Goal: Task Accomplishment & Management: Use online tool/utility

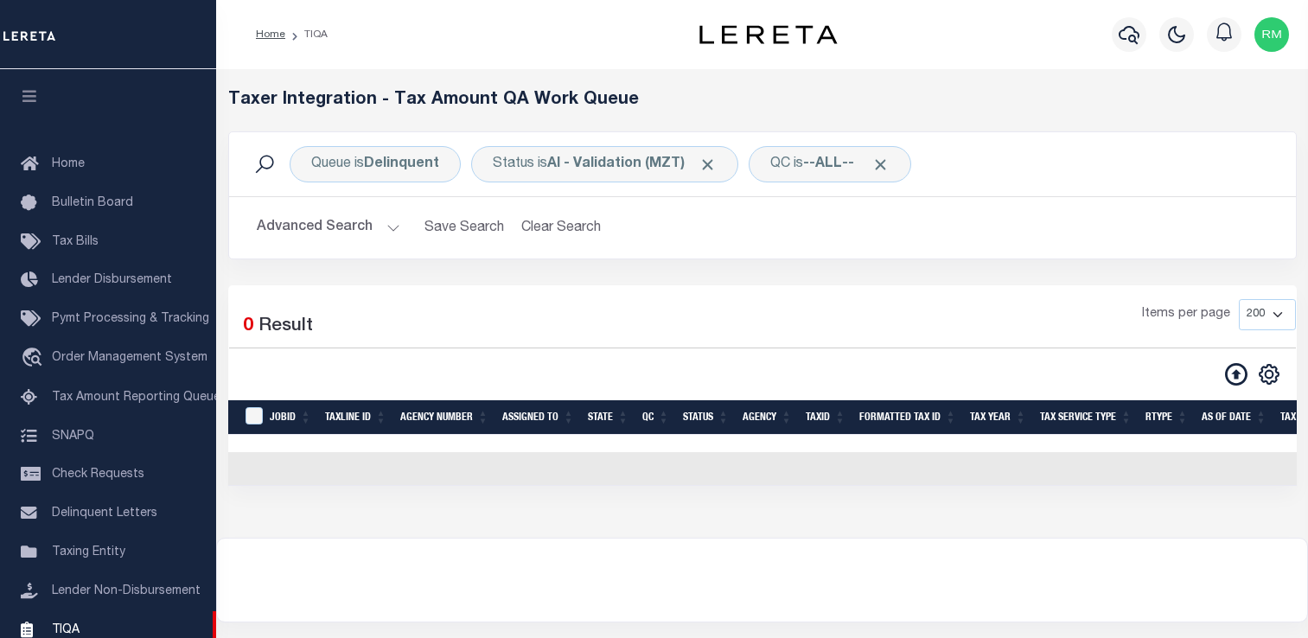
select select "200"
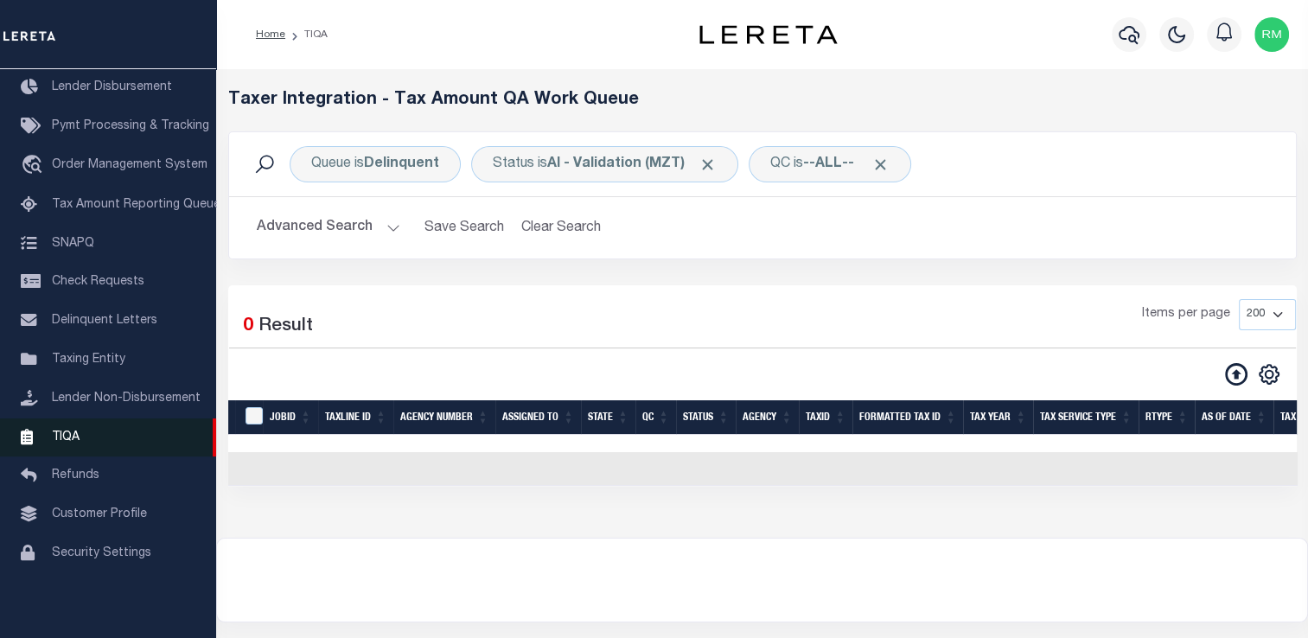
click at [90, 427] on link "TIQA" at bounding box center [108, 438] width 216 height 39
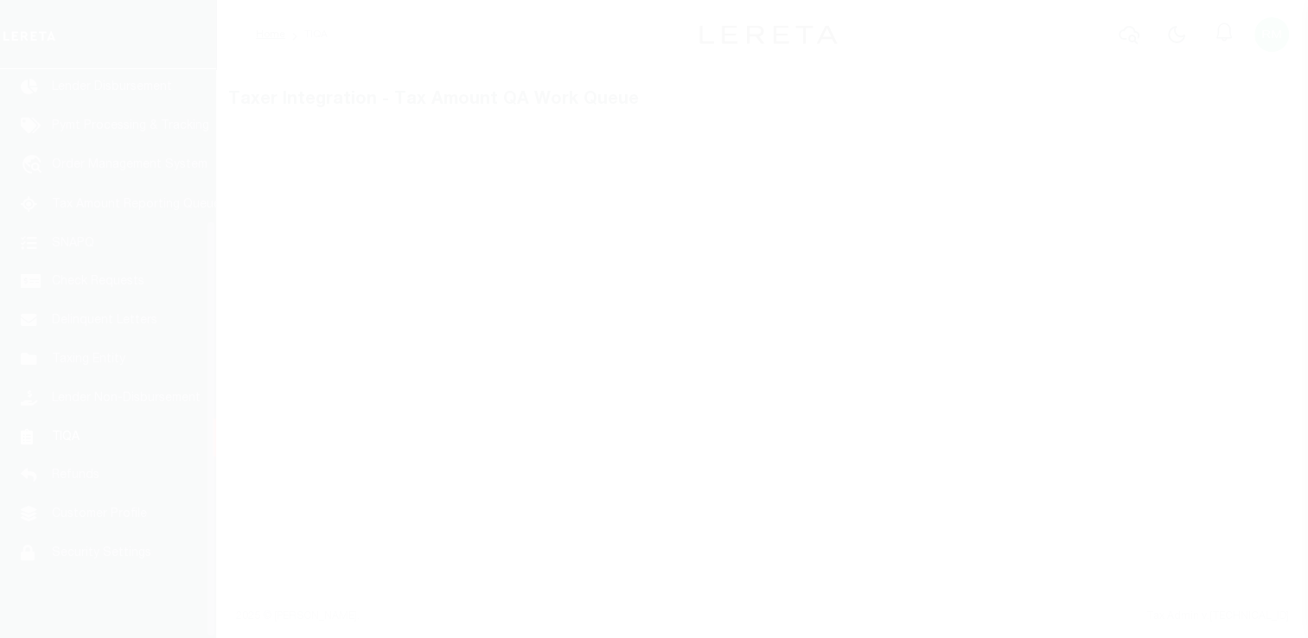
scroll to position [207, 0]
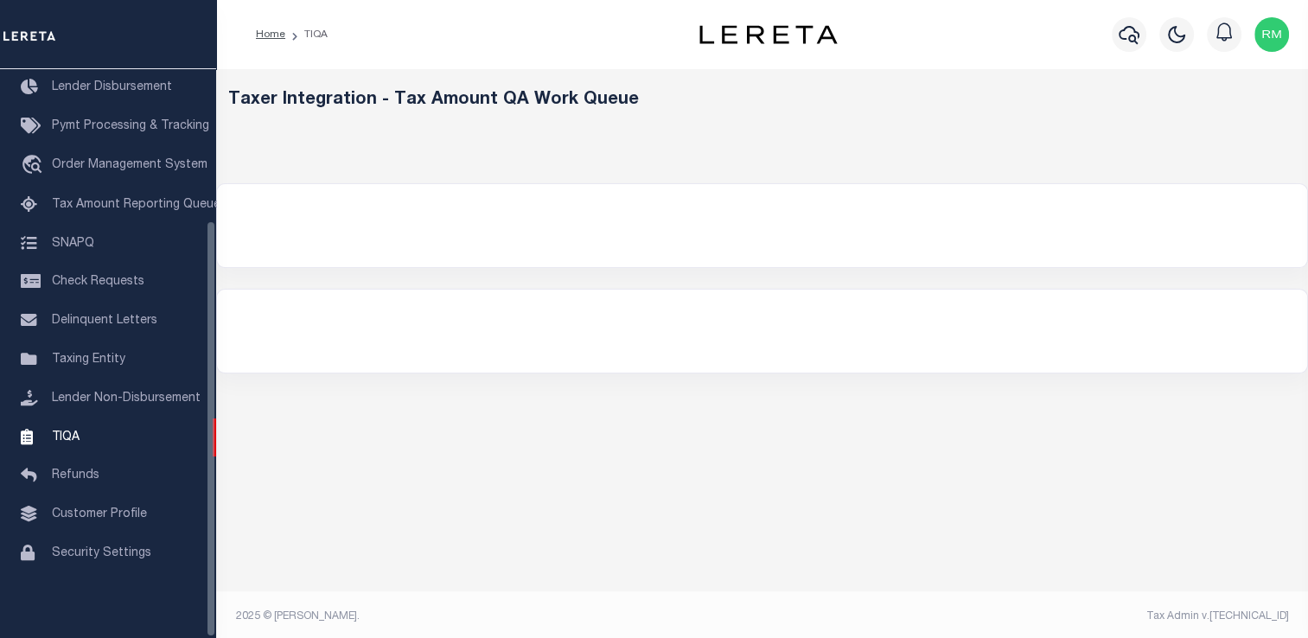
select select "200"
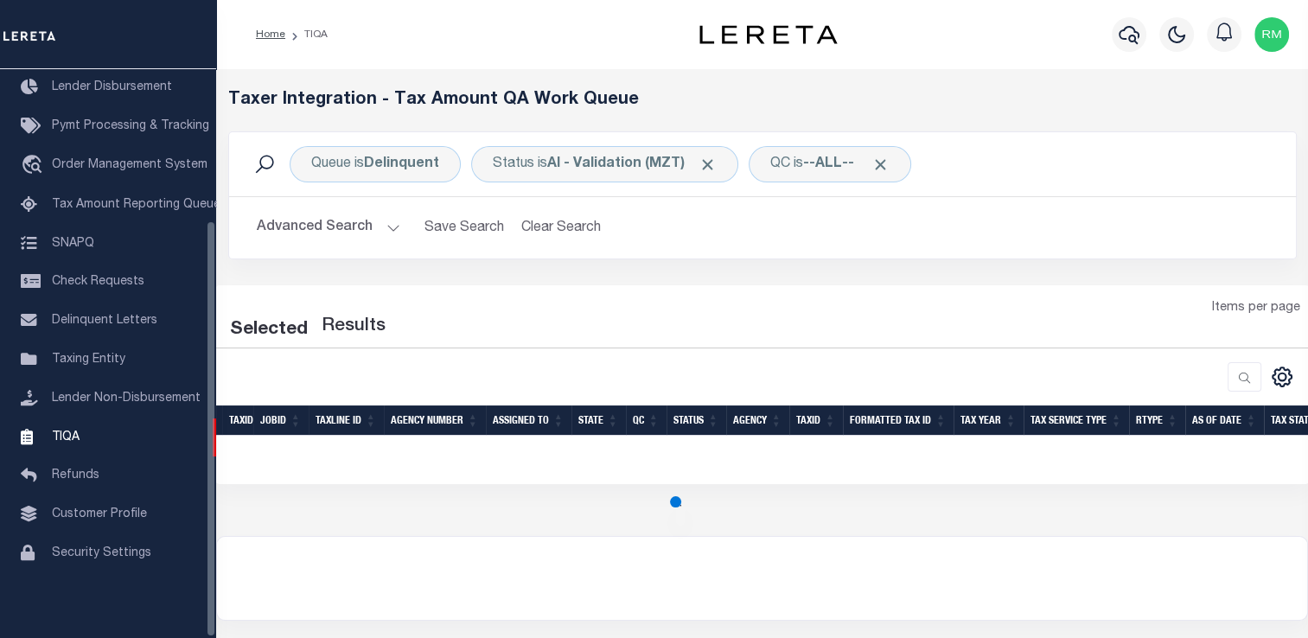
select select "200"
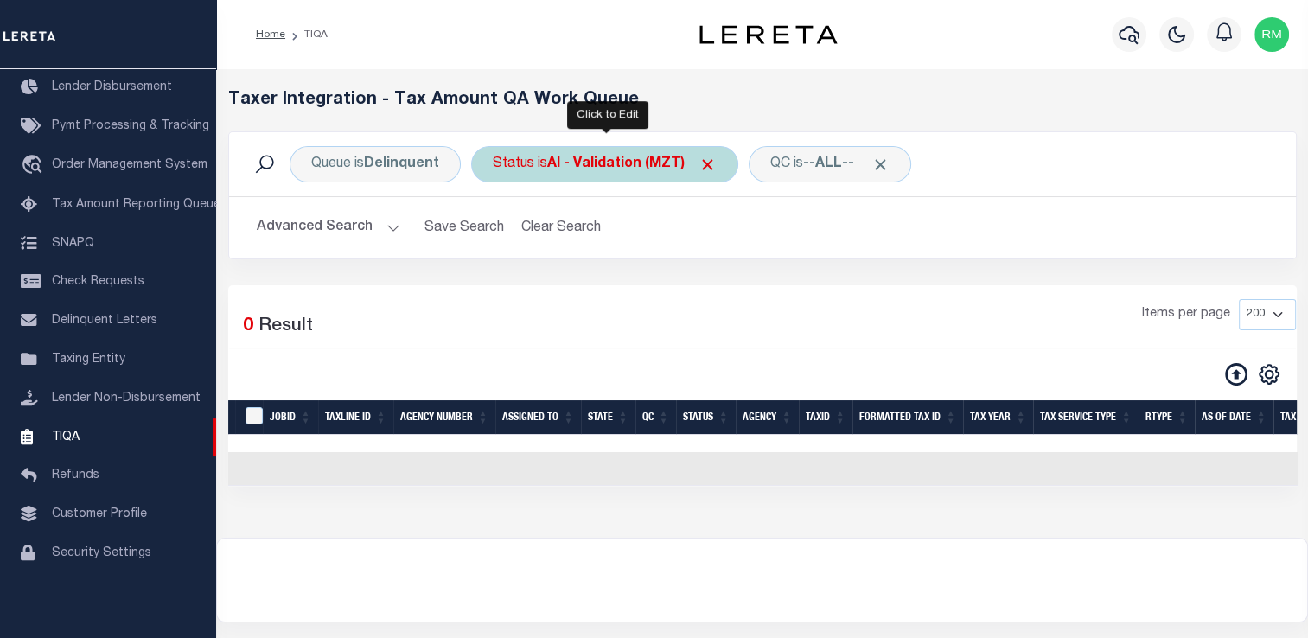
click at [654, 161] on b "AI - Validation (MZT)" at bounding box center [631, 164] width 169 height 14
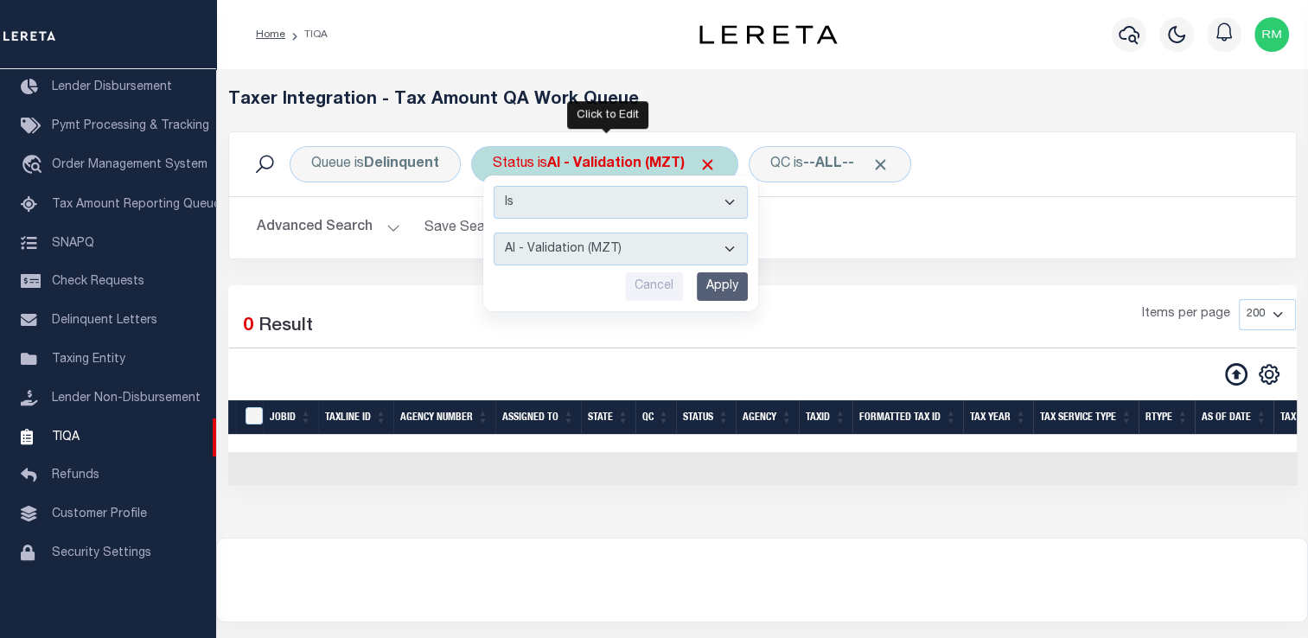
click at [604, 244] on select "AI - Bot Exception (ERR) AI - Bot Running (PLA) AI - Failed QA (FQA) AI - Prep …" at bounding box center [621, 249] width 254 height 33
select select "PLA"
click at [494, 233] on select "AI - Bot Exception (ERR) AI - Bot Running (PLA) AI - Failed QA (FQA) AI - Prep …" at bounding box center [621, 249] width 254 height 33
click at [719, 292] on input "Apply" at bounding box center [722, 286] width 51 height 29
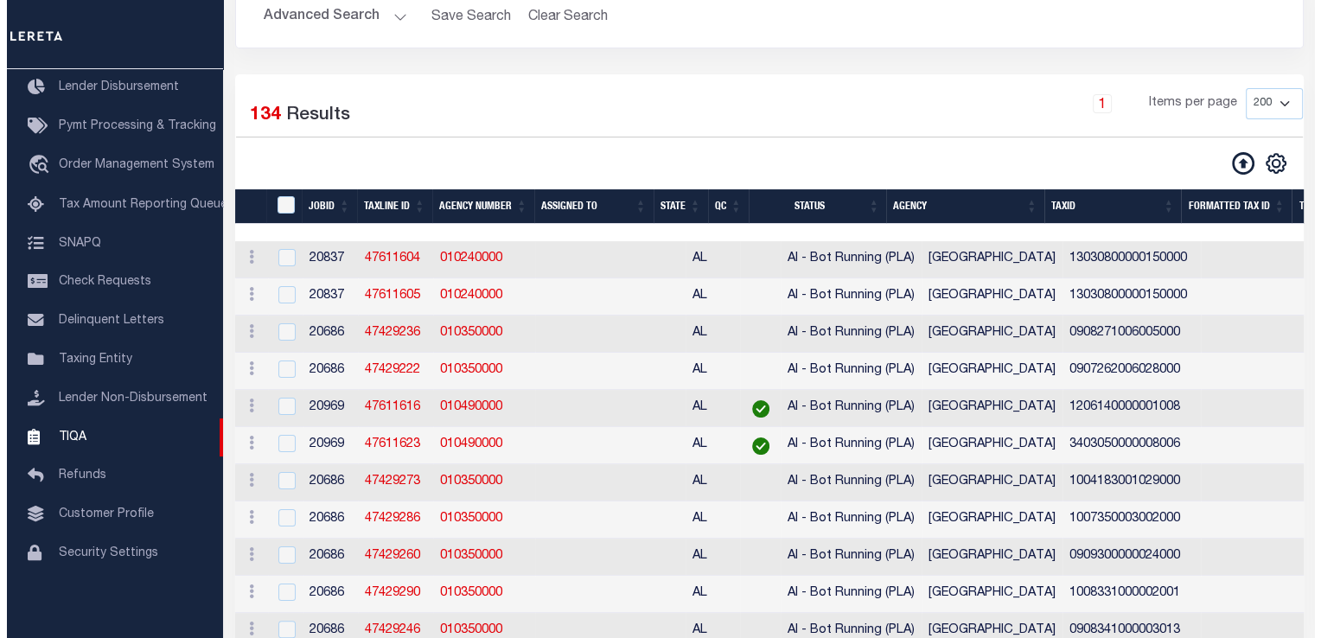
scroll to position [211, 0]
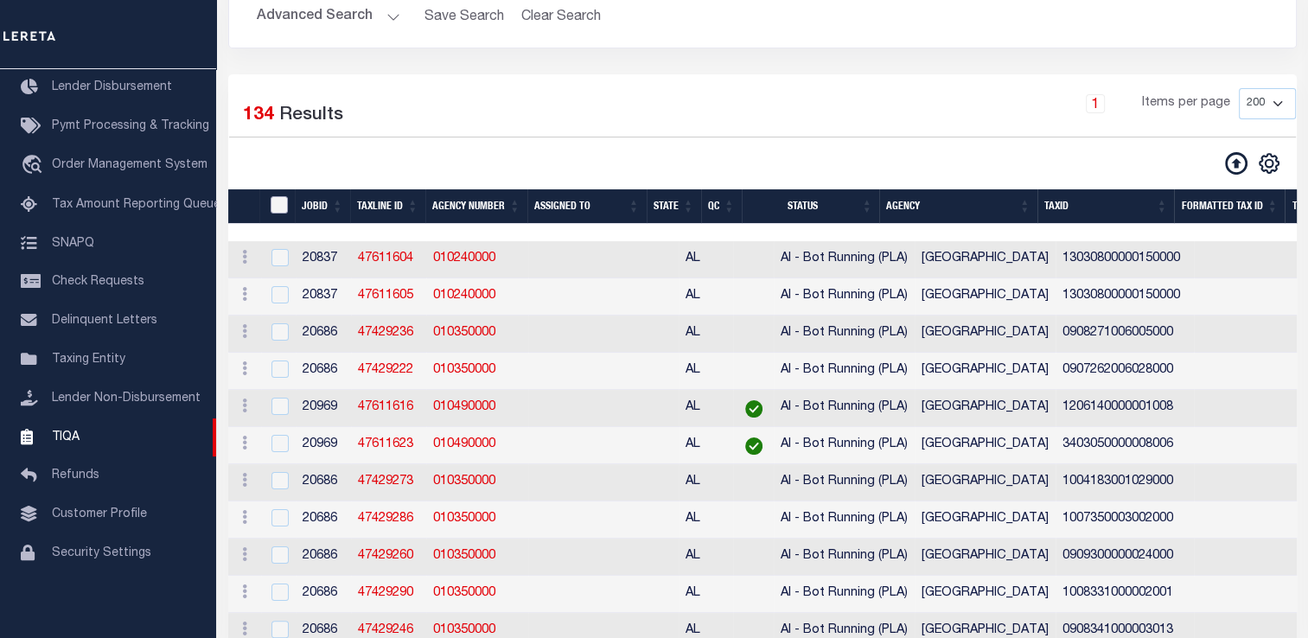
click at [281, 206] on input "TaxID" at bounding box center [279, 204] width 17 height 17
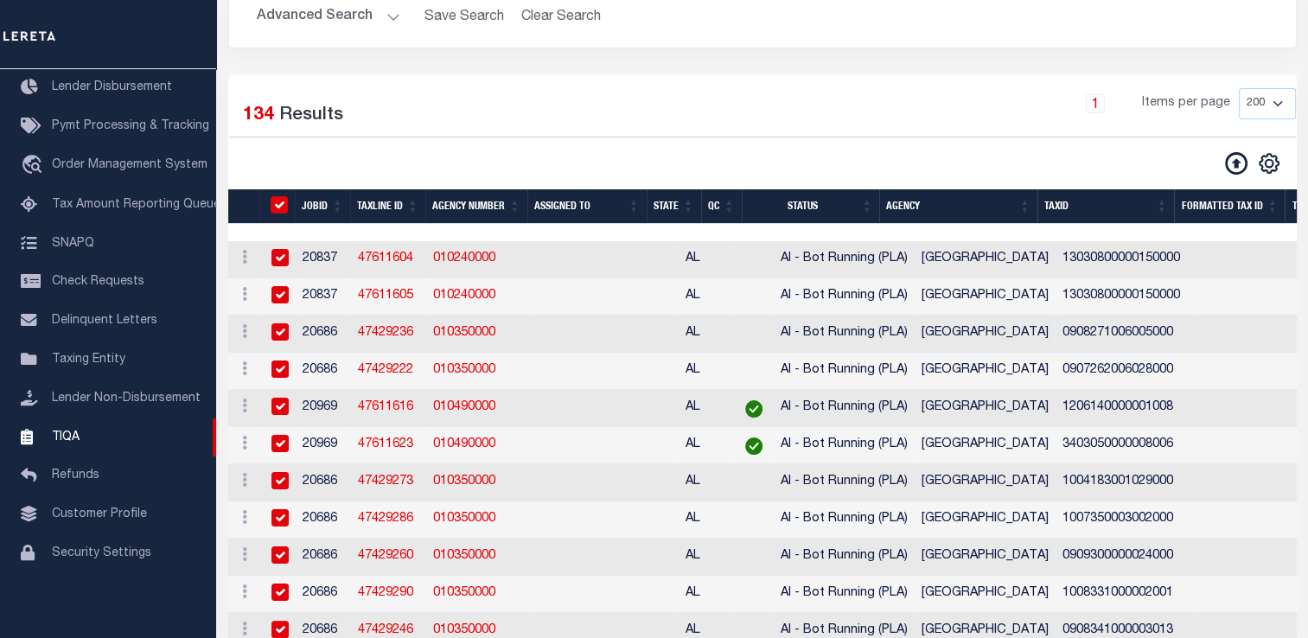
checkbox input "true"
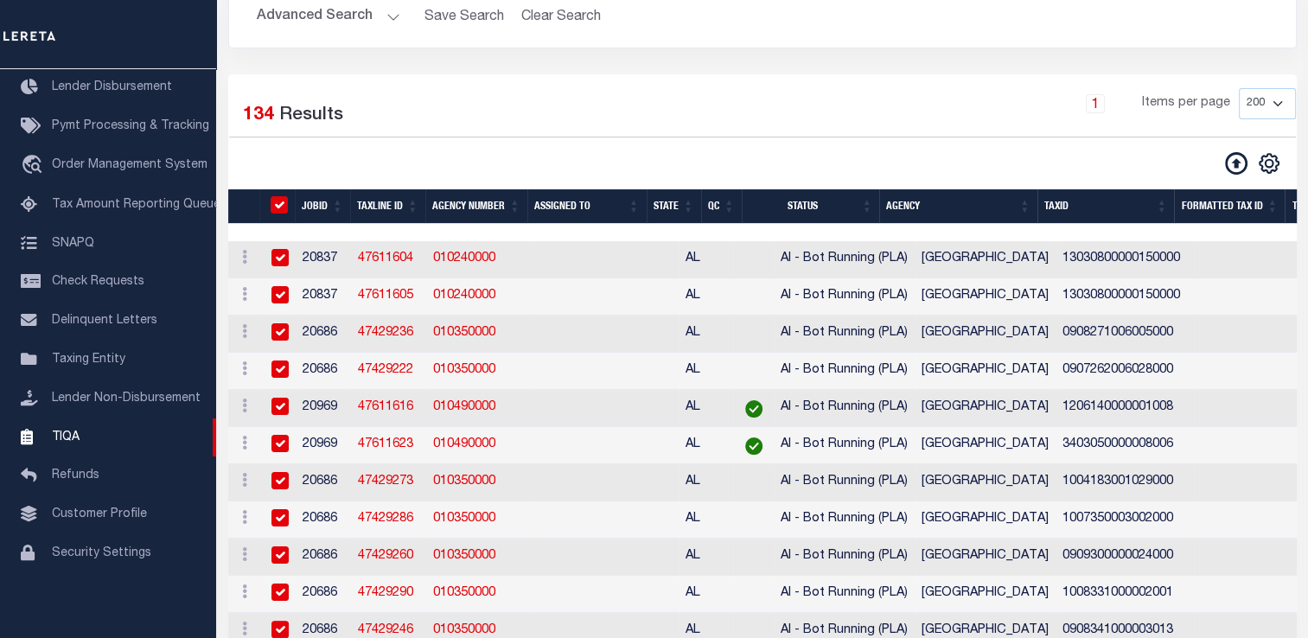
checkbox input "true"
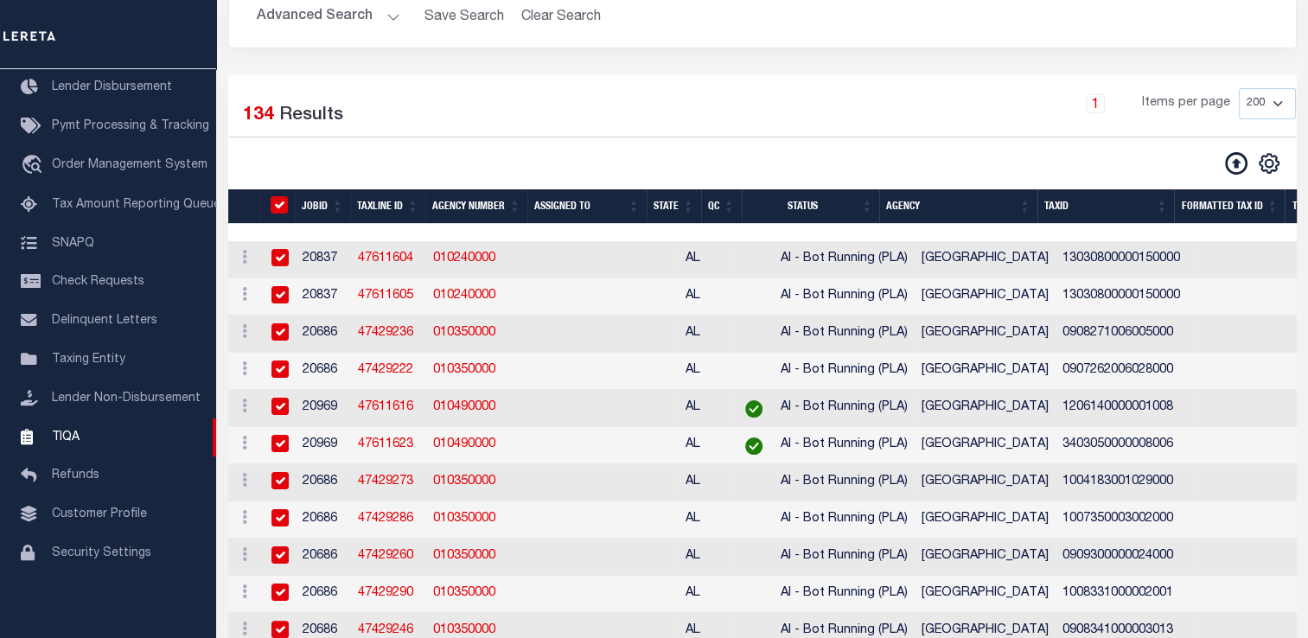
checkbox input "true"
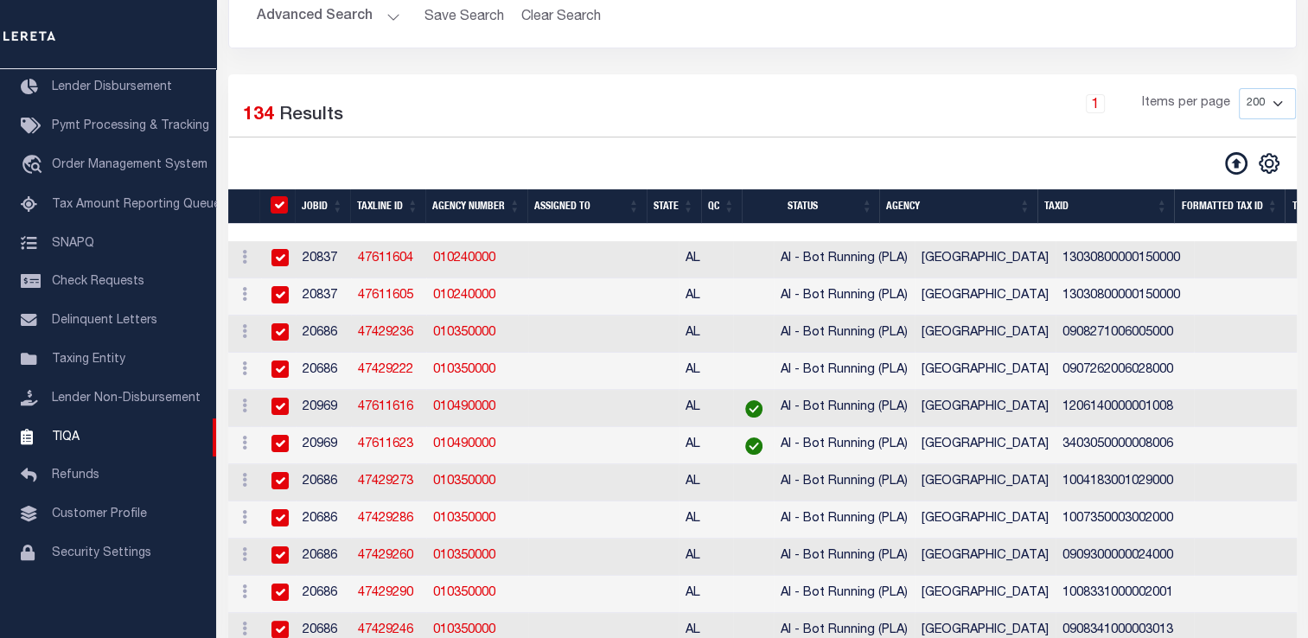
checkbox input "true"
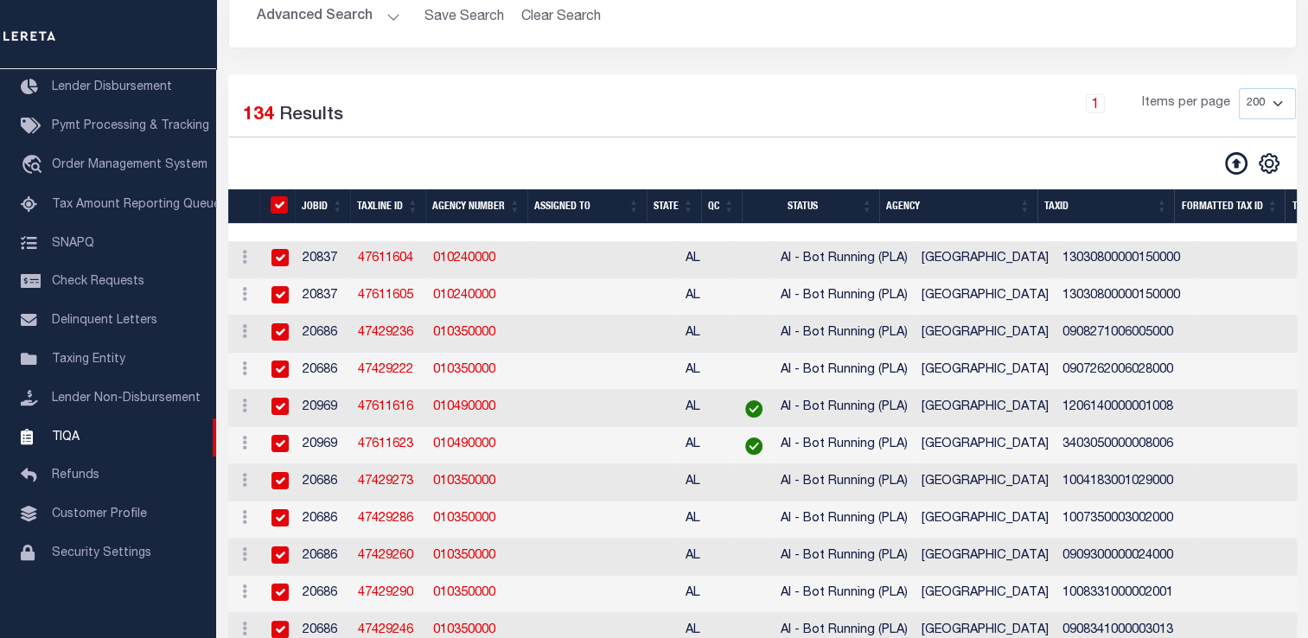
checkbox input "true"
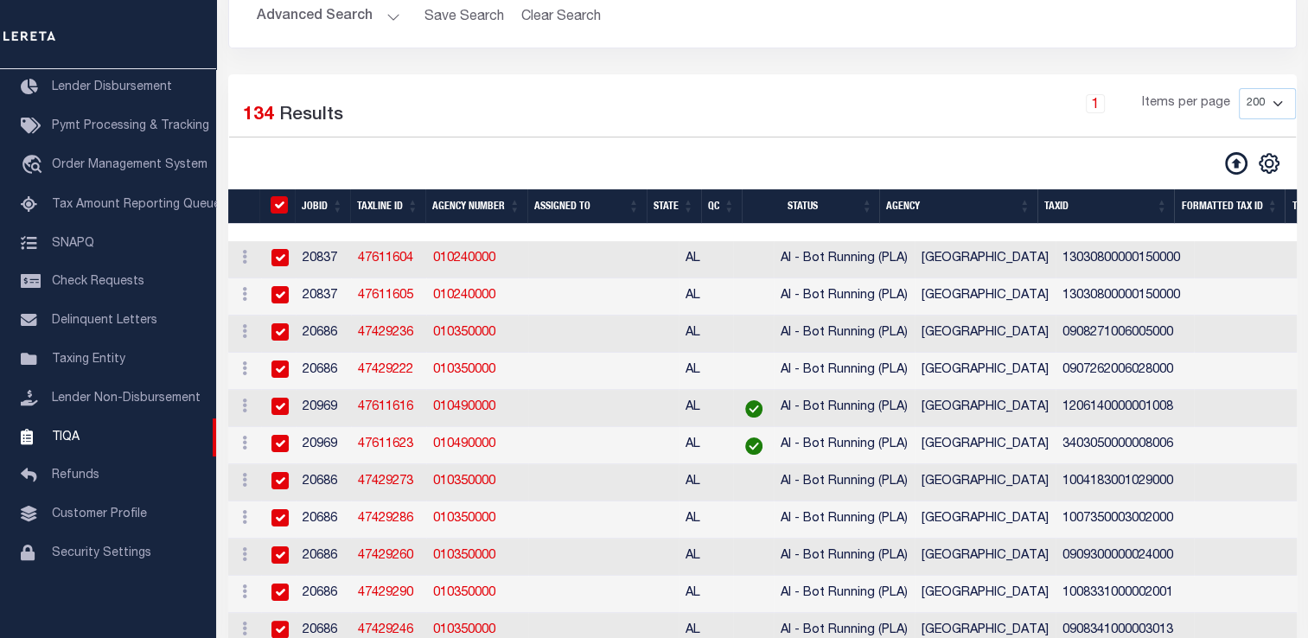
checkbox input "true"
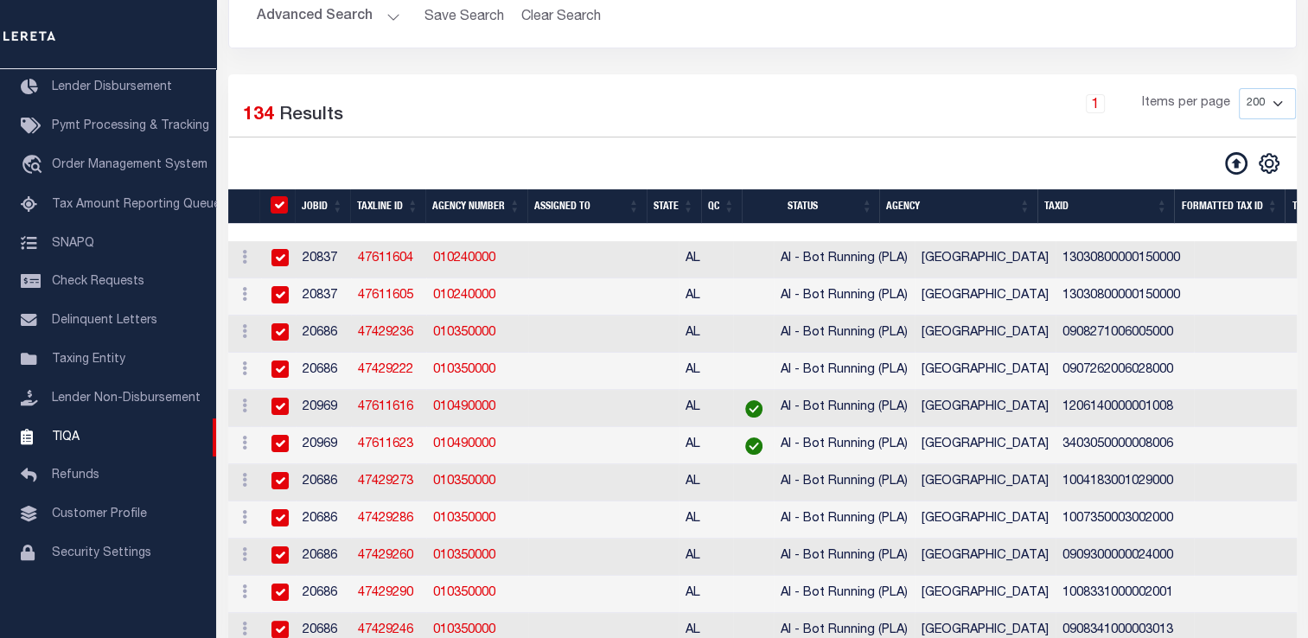
checkbox input "true"
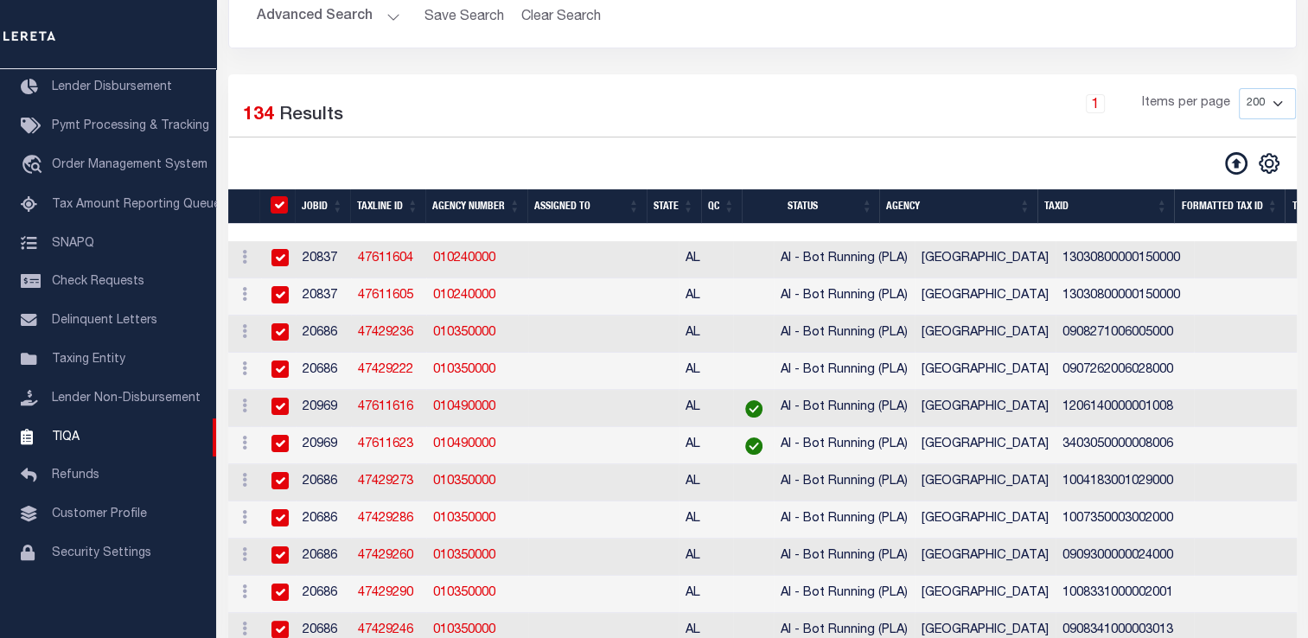
checkbox input "true"
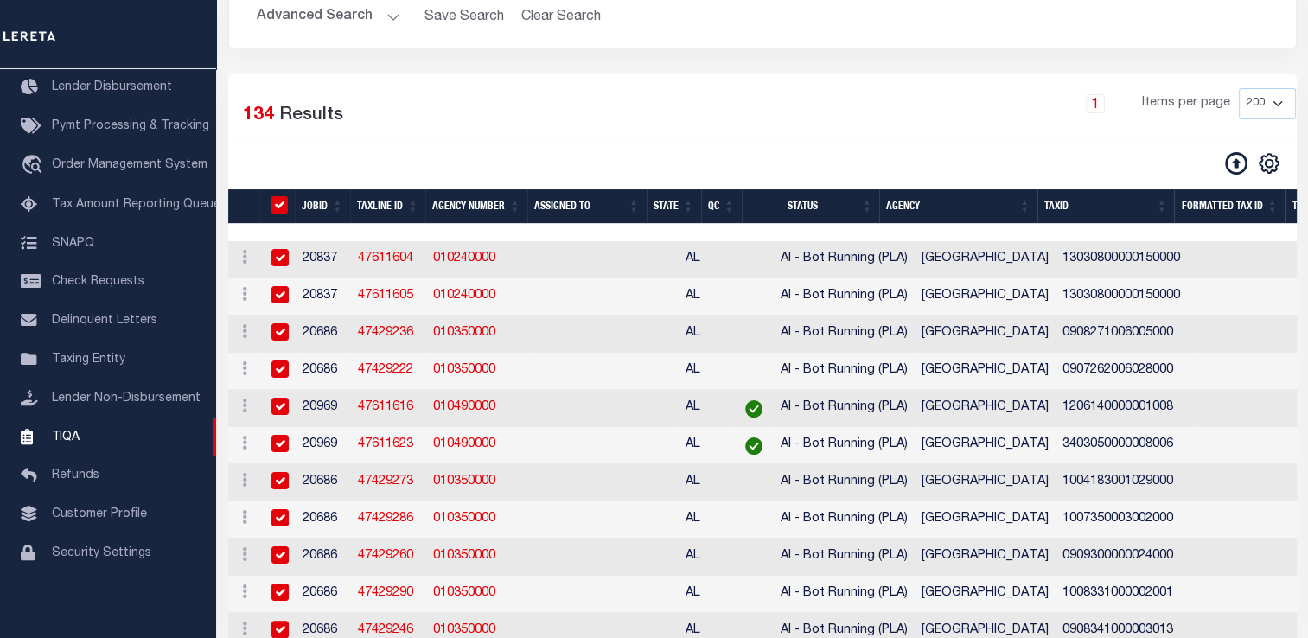
checkbox input "true"
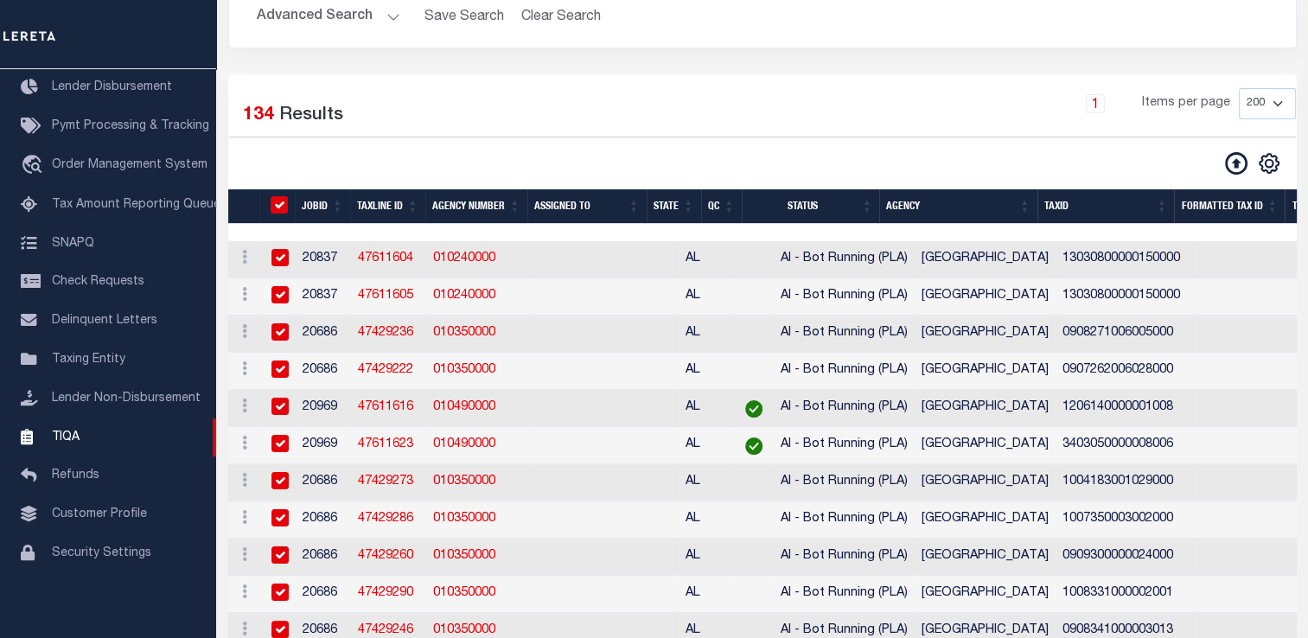
checkbox input "true"
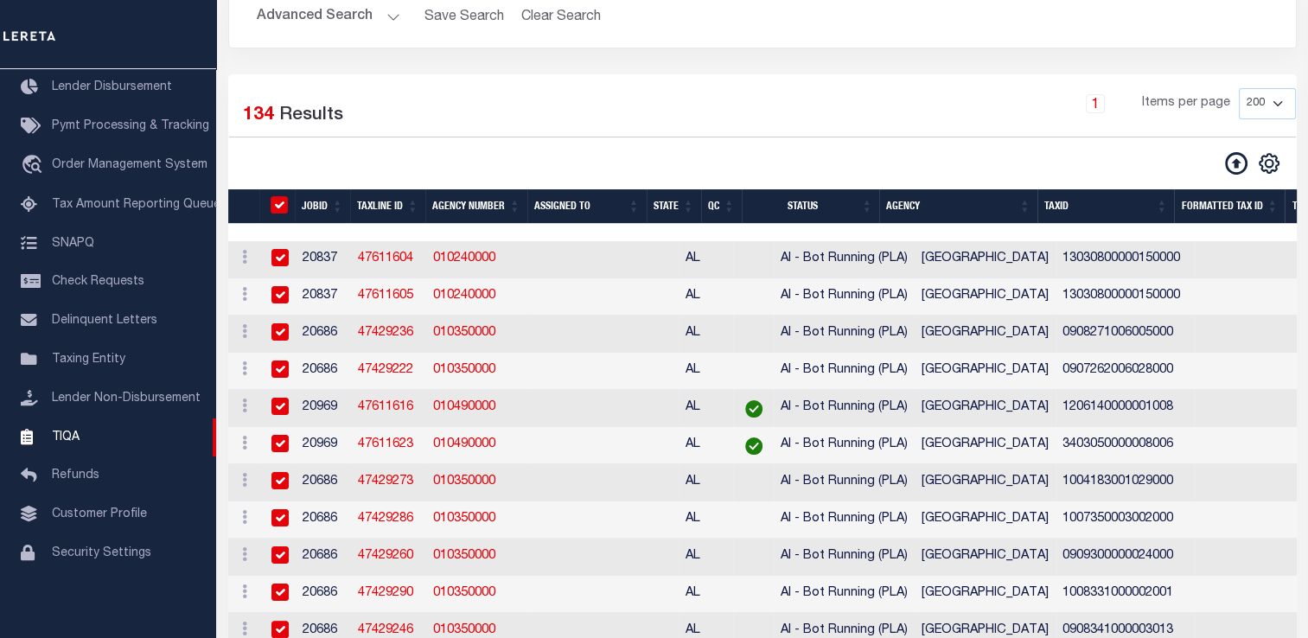
checkbox input "true"
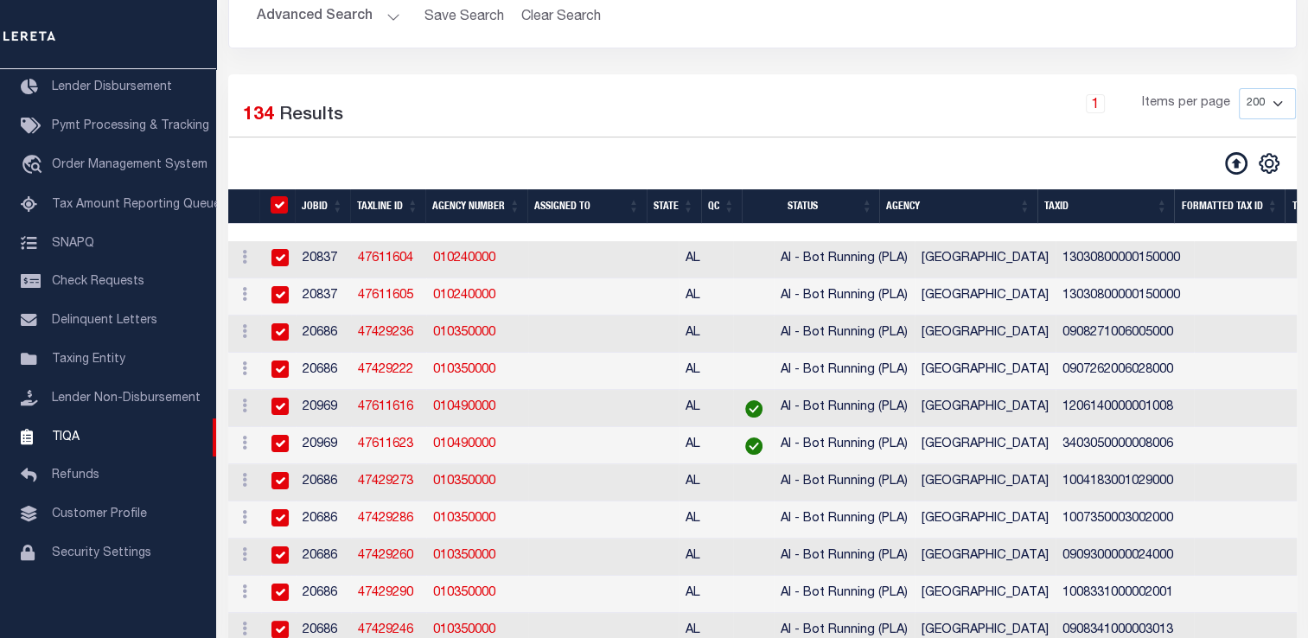
checkbox input "true"
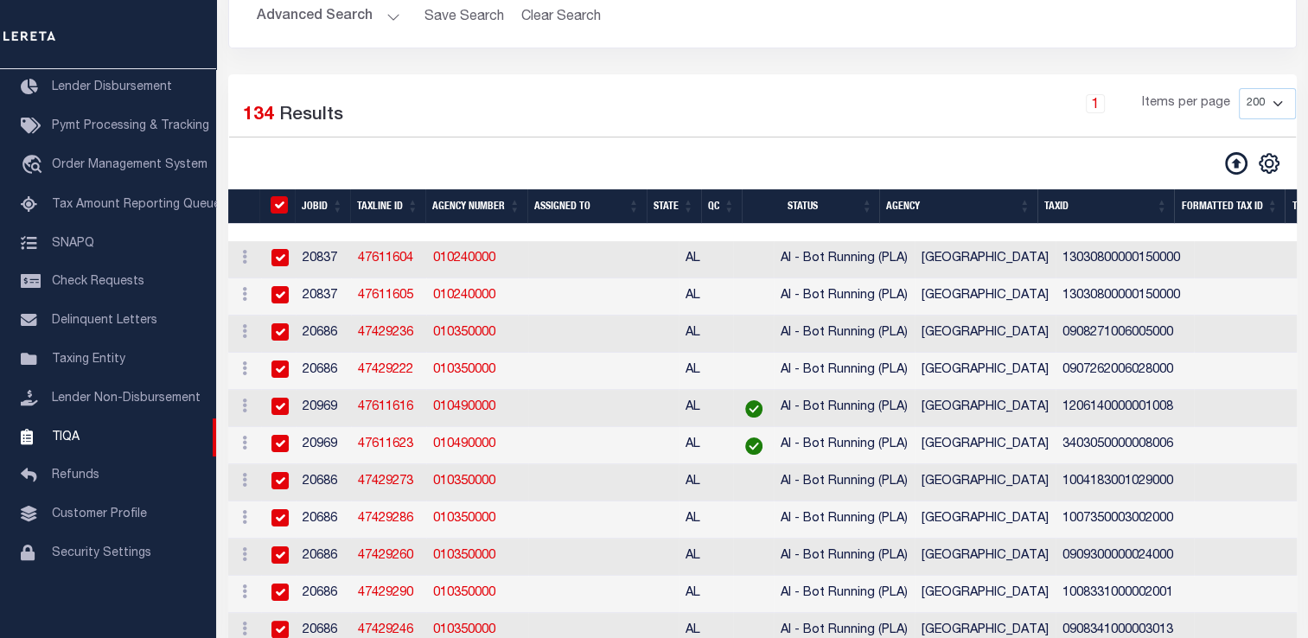
checkbox input "true"
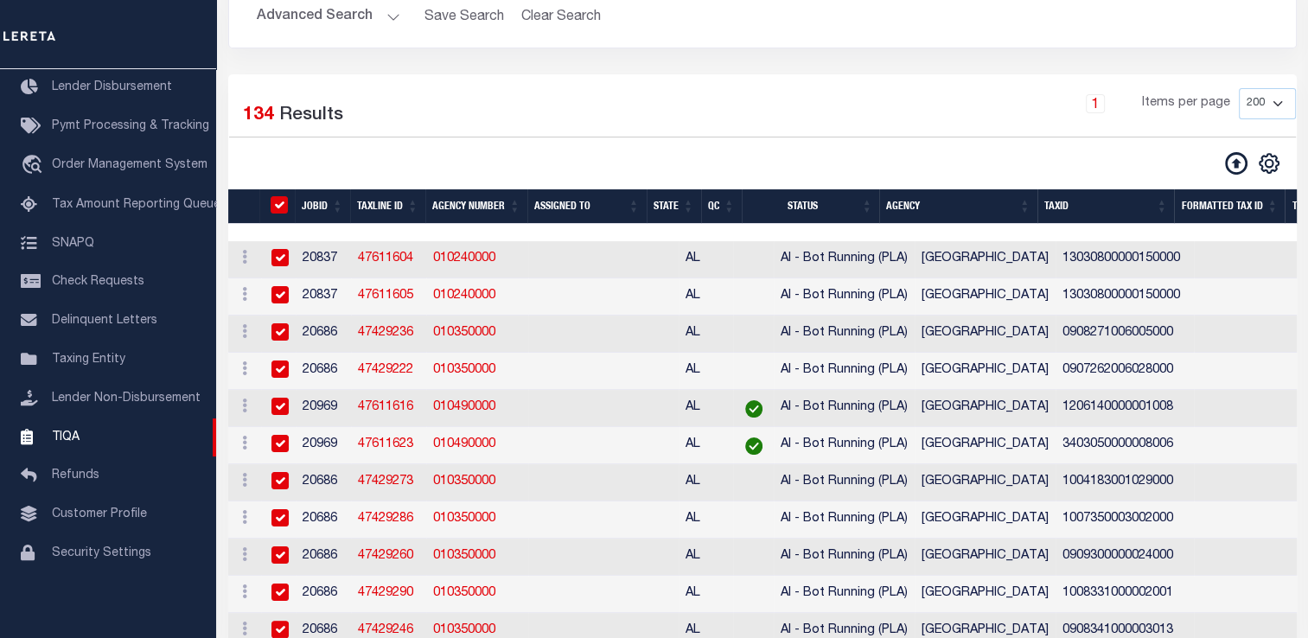
checkbox input "true"
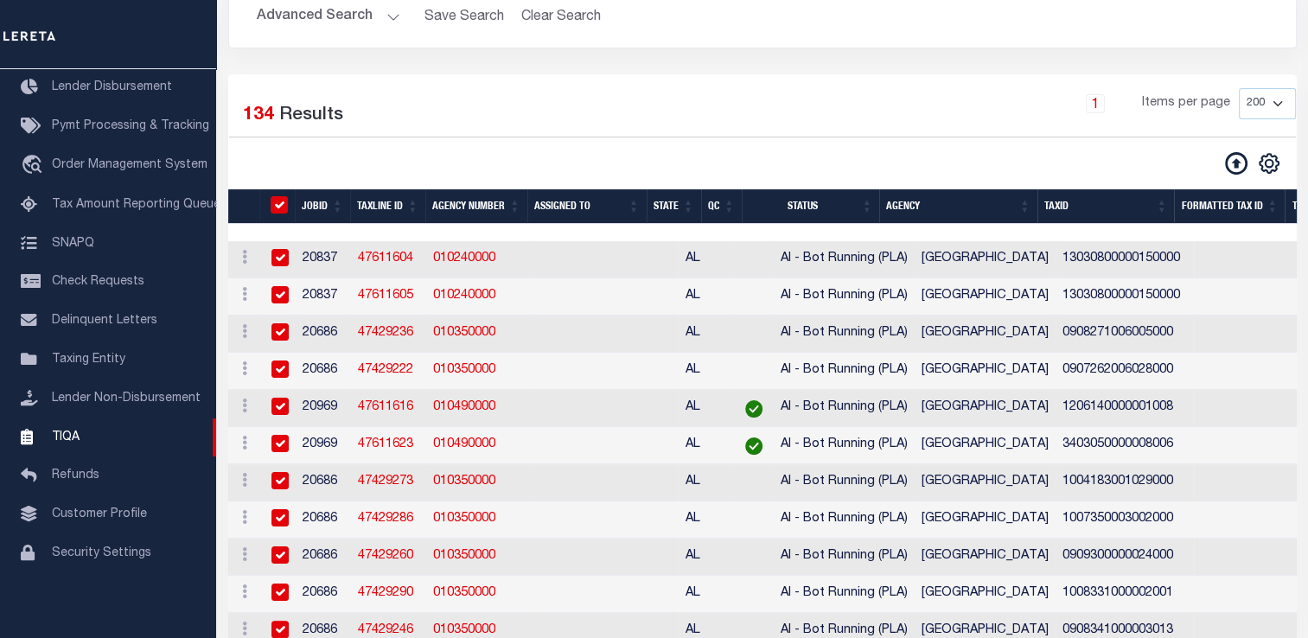
checkbox input "true"
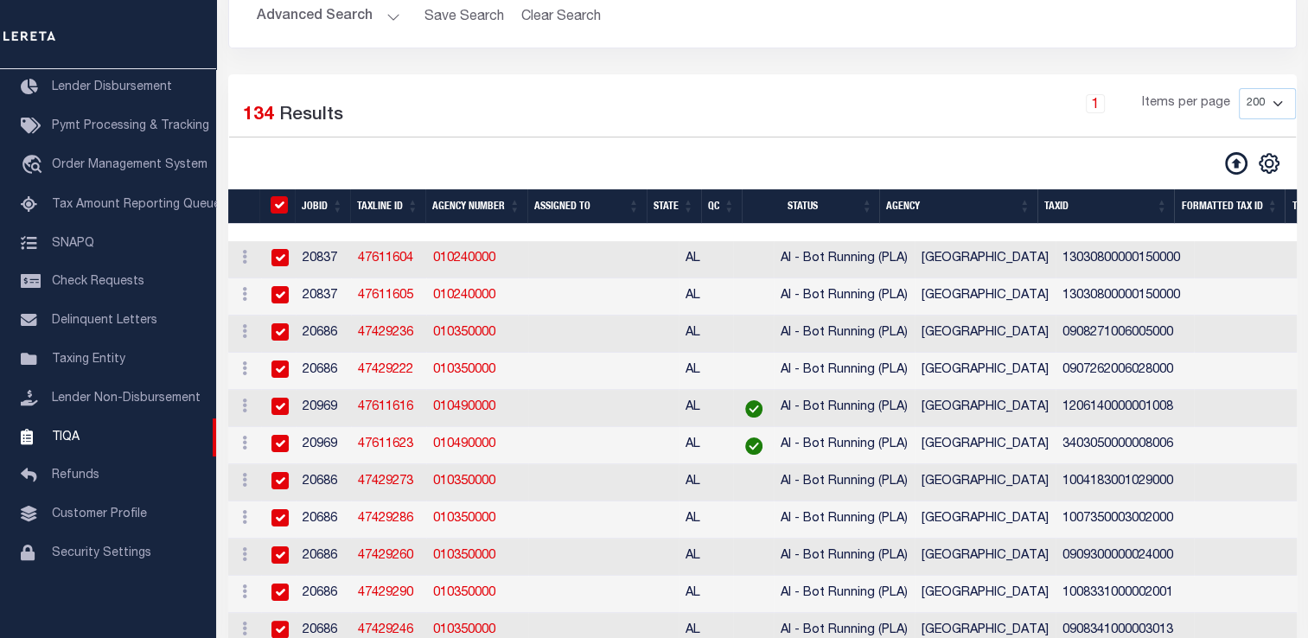
checkbox input "true"
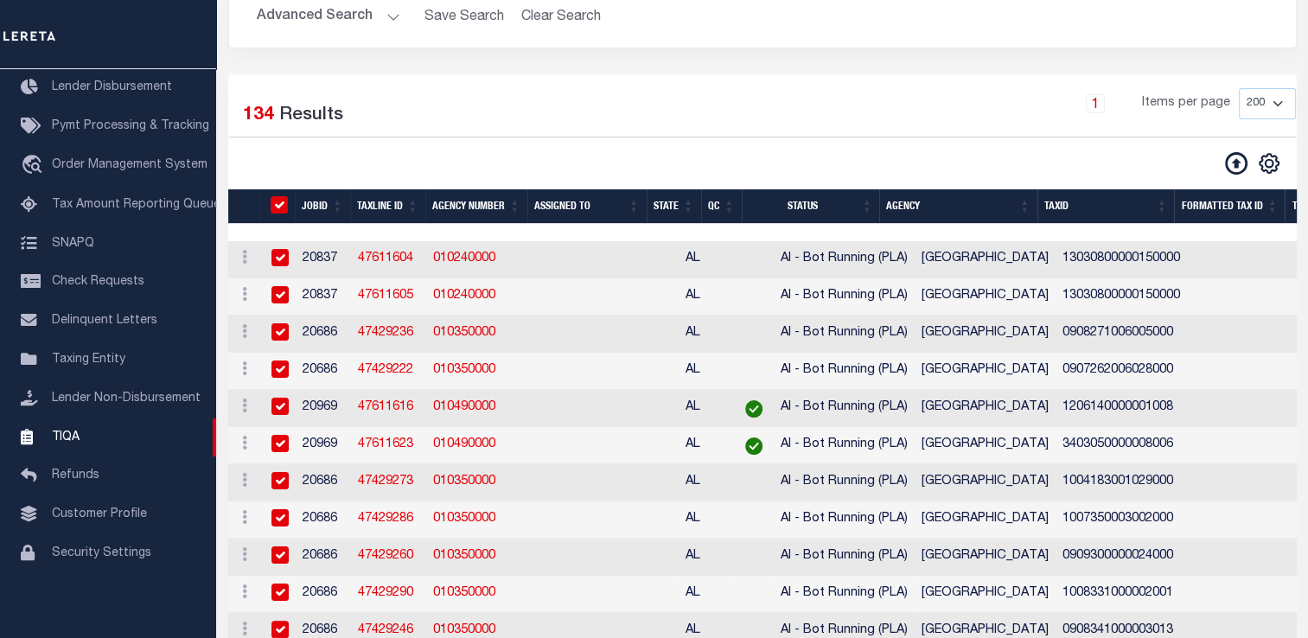
checkbox input "true"
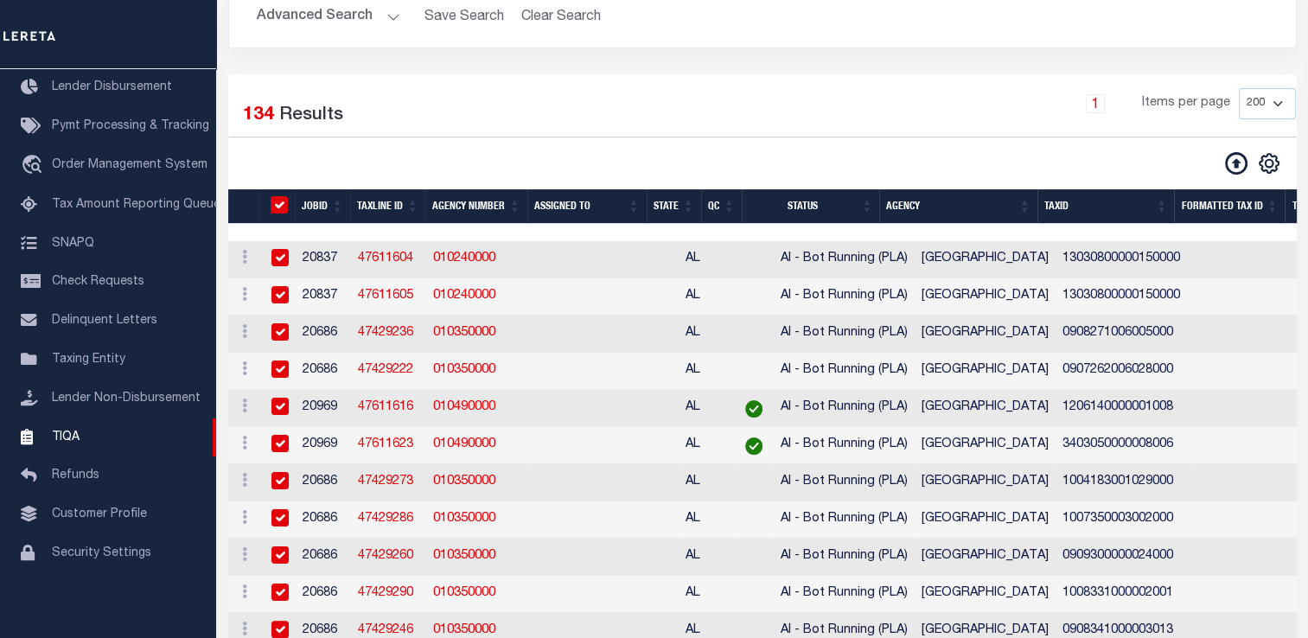
checkbox input "true"
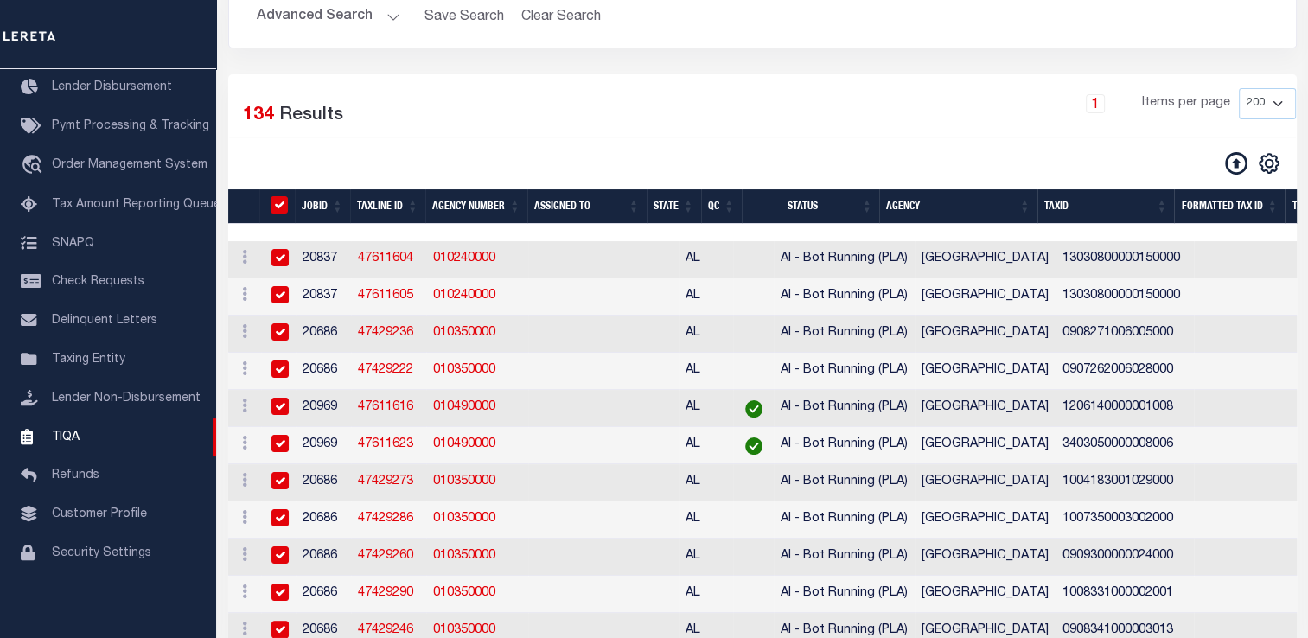
checkbox input "true"
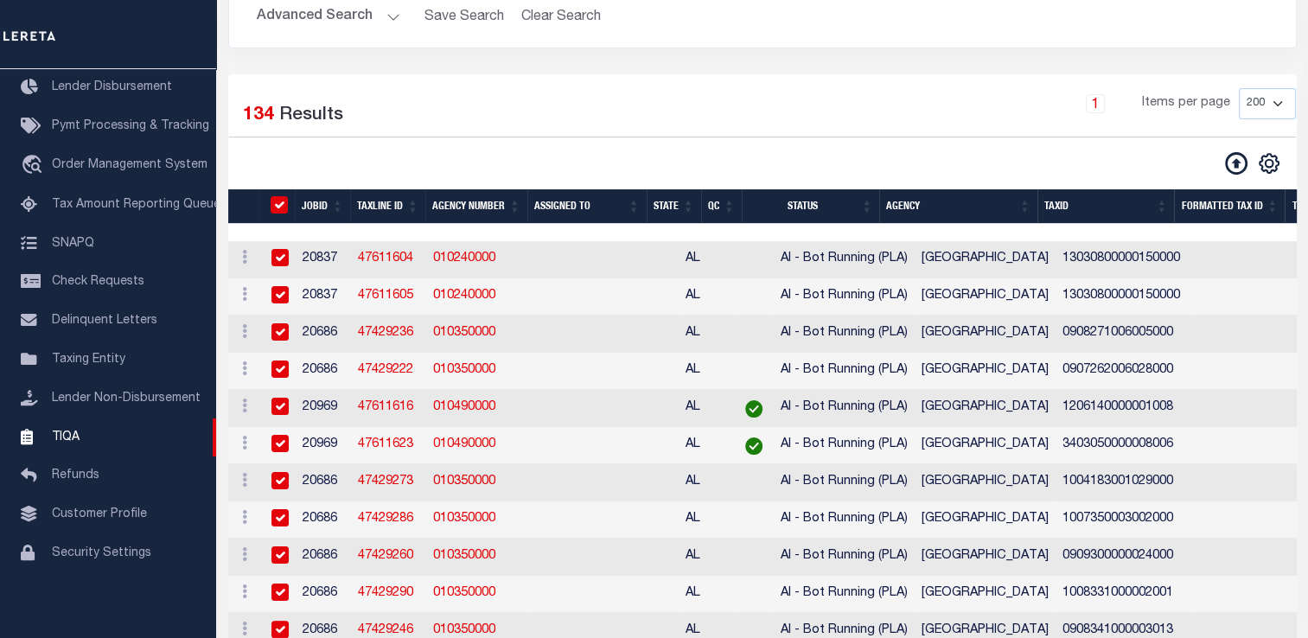
checkbox input "true"
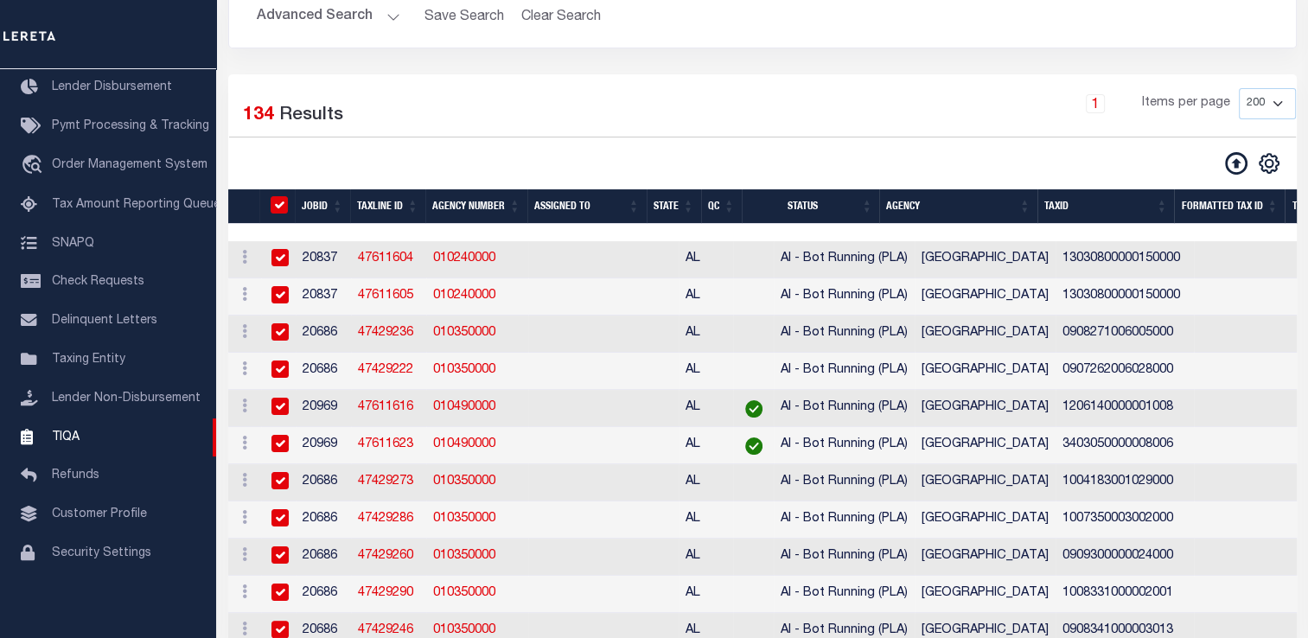
checkbox input "true"
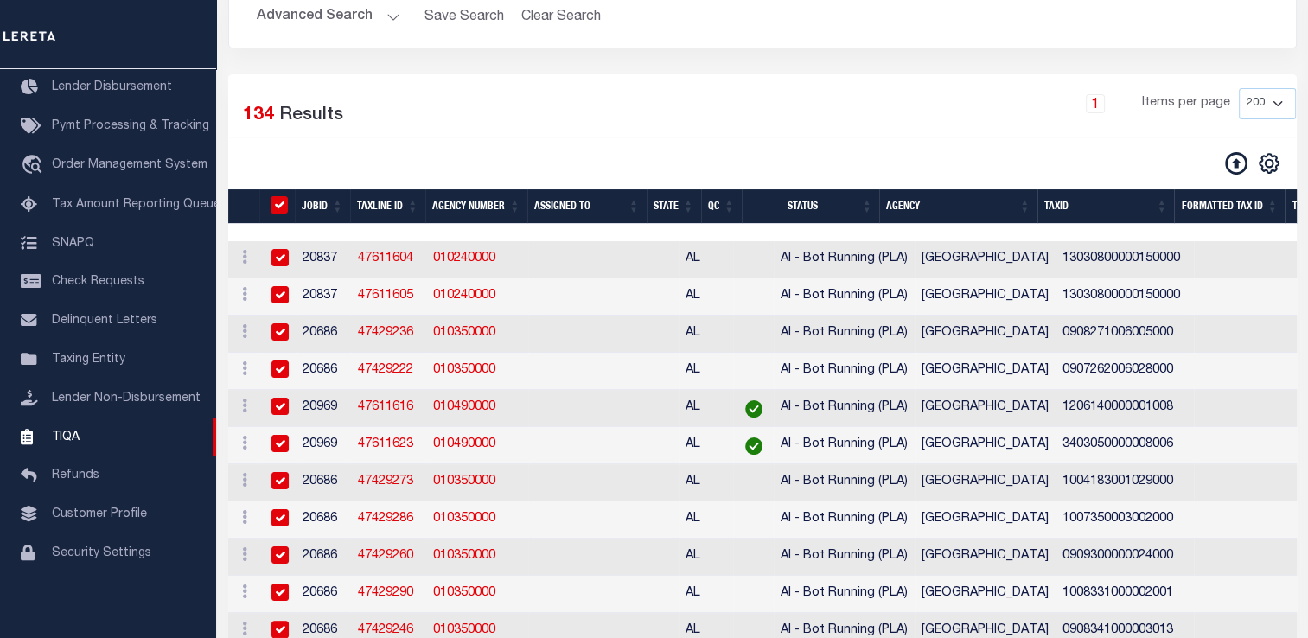
checkbox input "true"
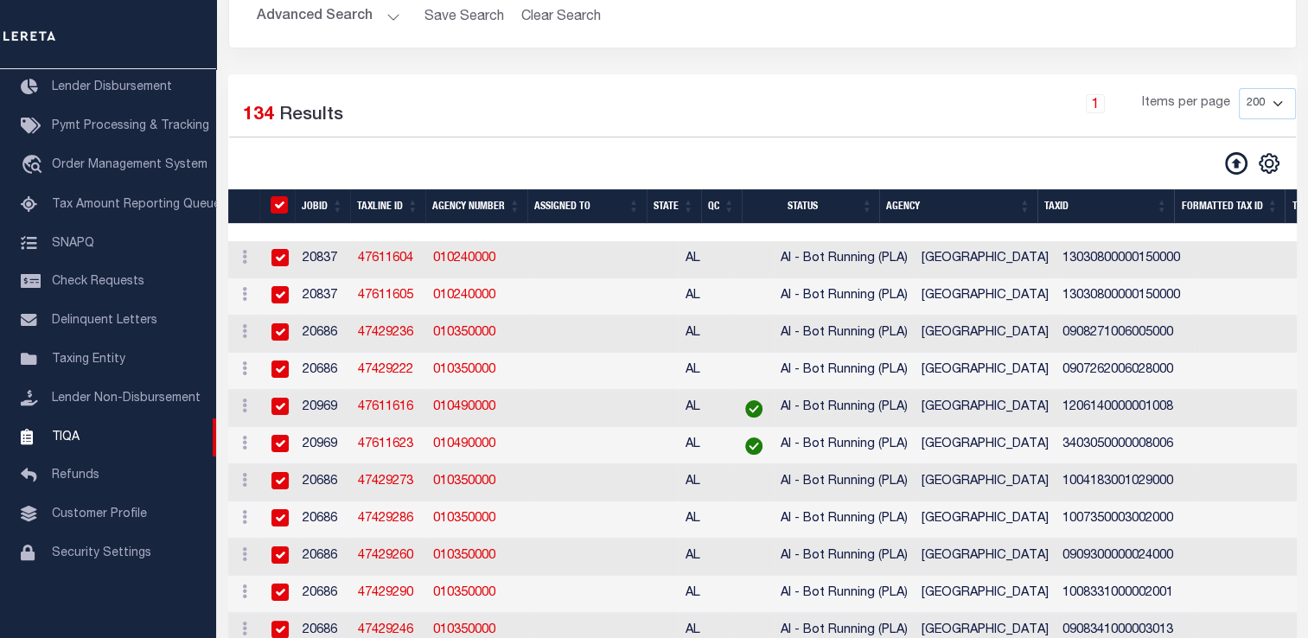
checkbox input "true"
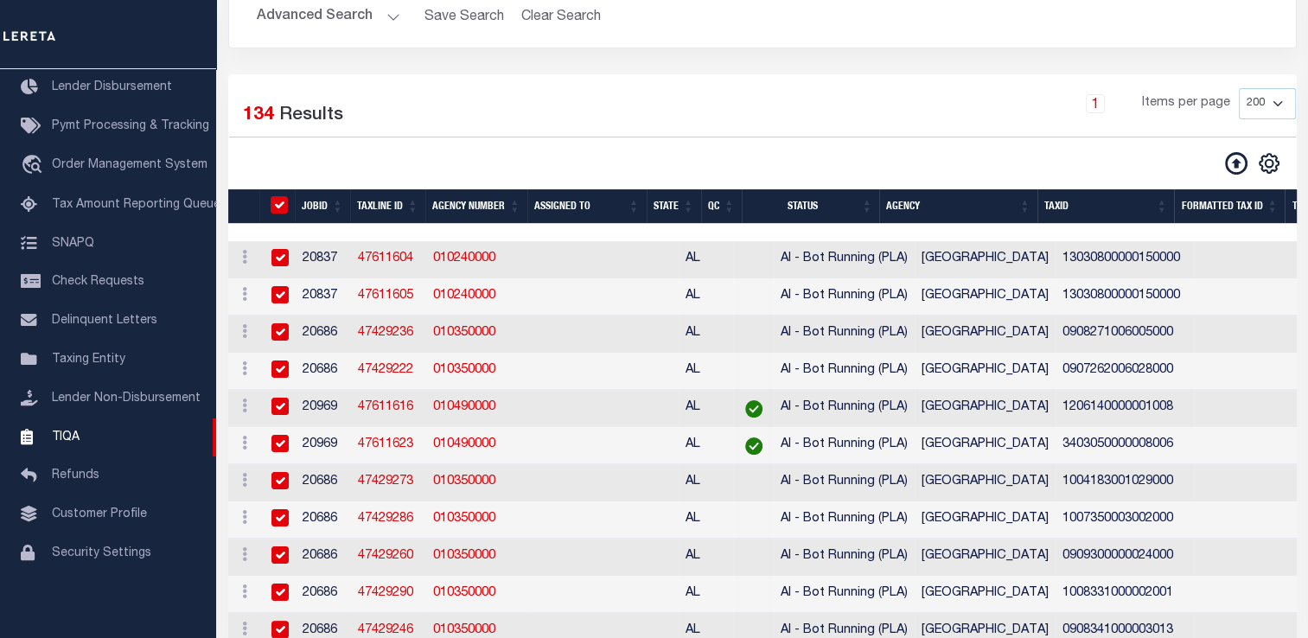
checkbox input "true"
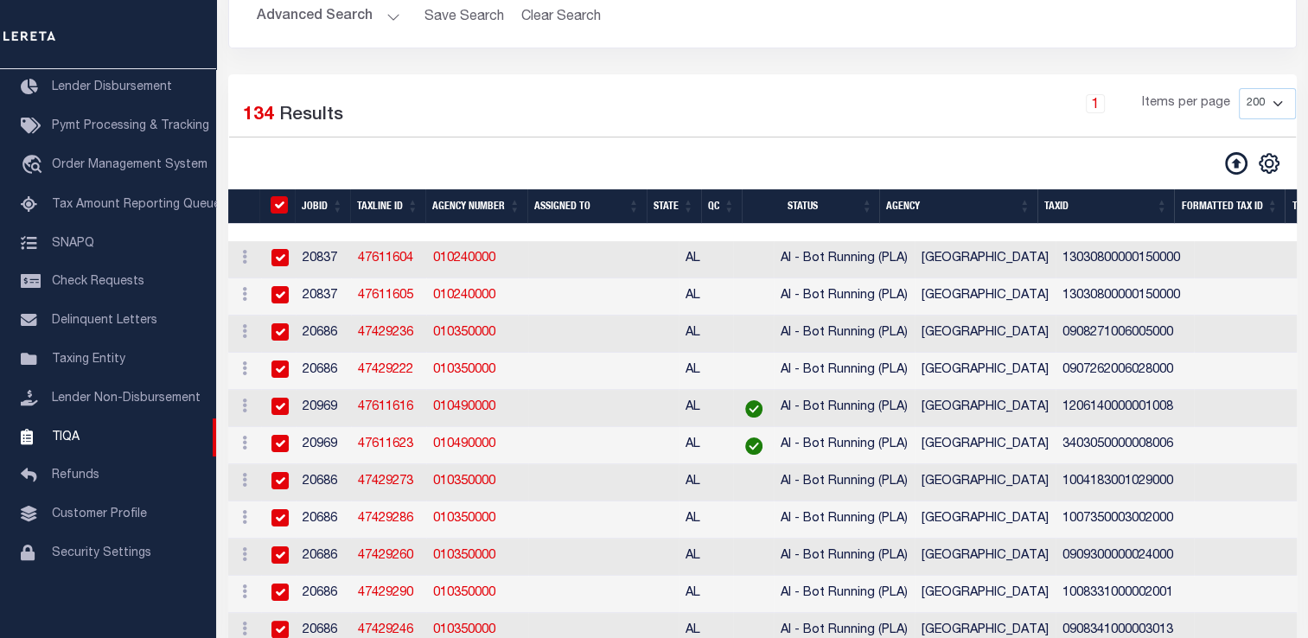
checkbox input "true"
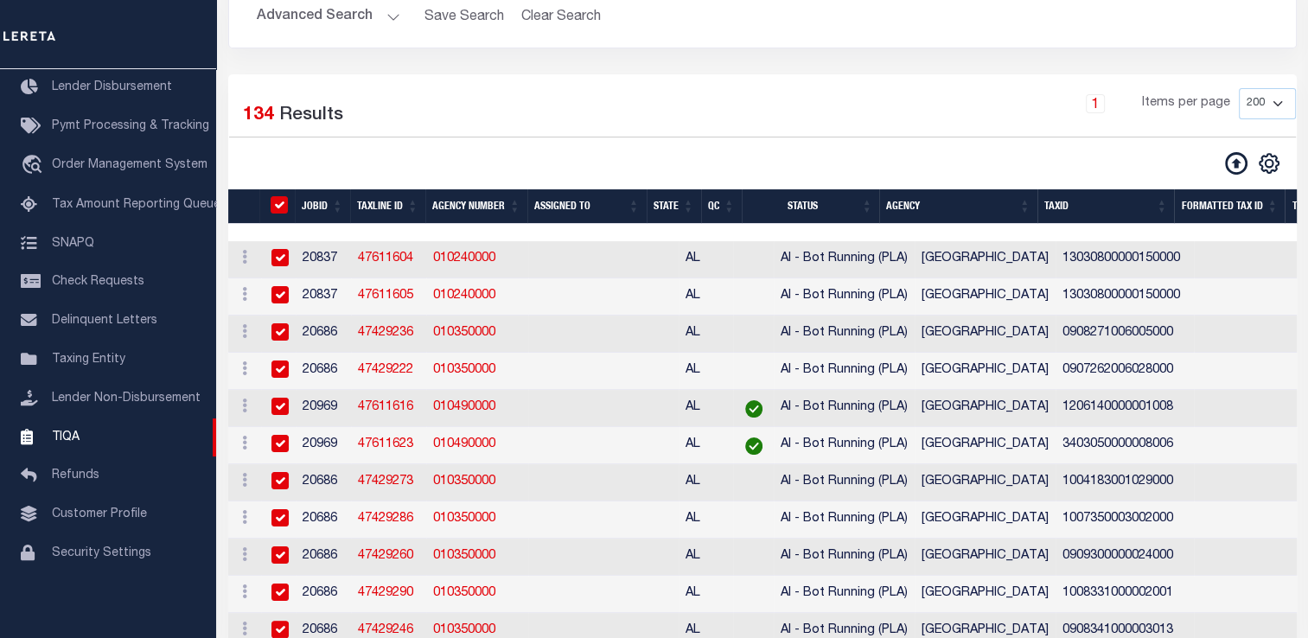
checkbox input "true"
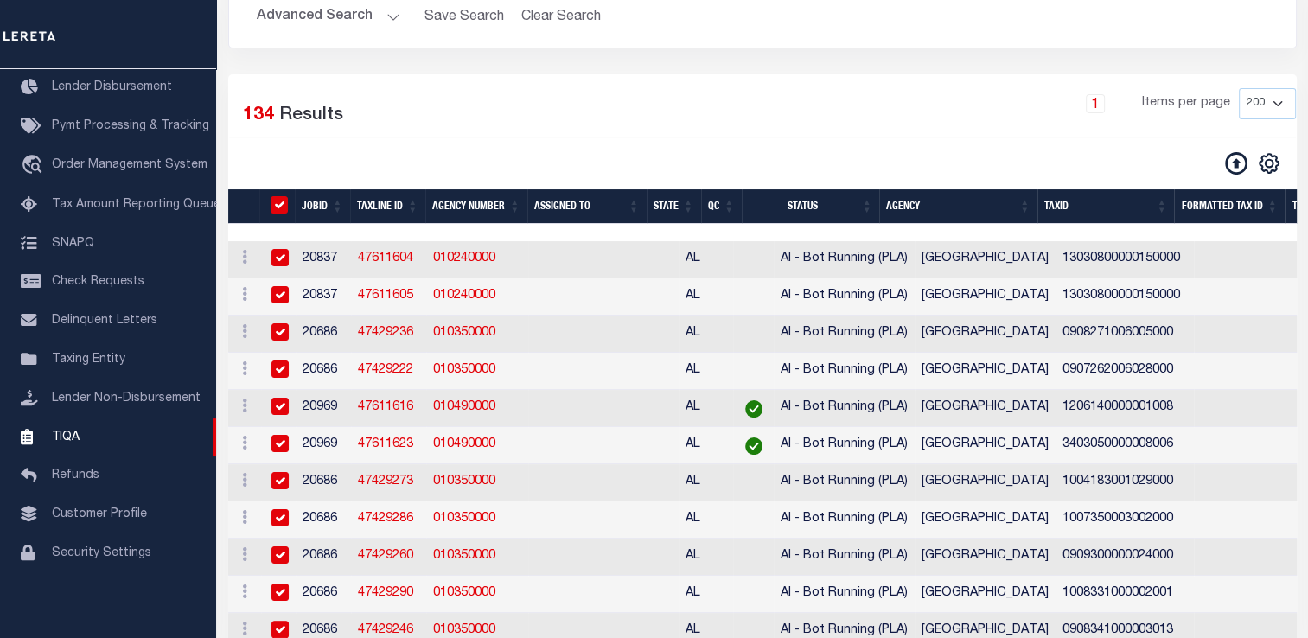
checkbox input "true"
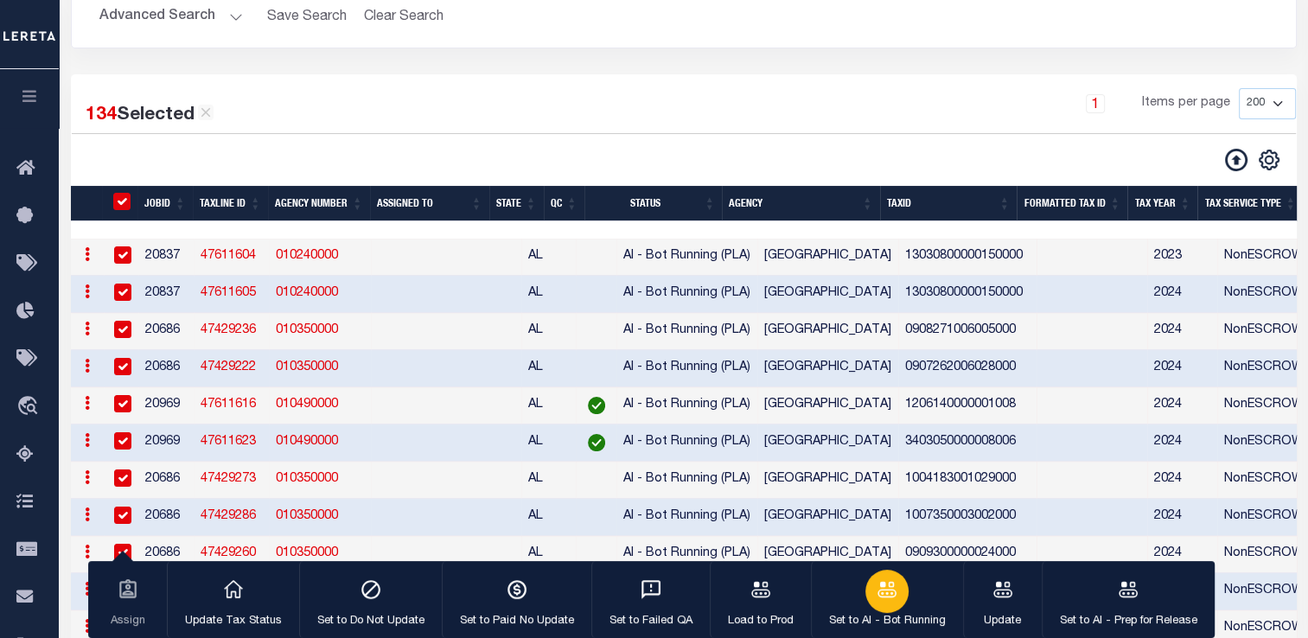
click at [869, 590] on div "button" at bounding box center [887, 591] width 43 height 43
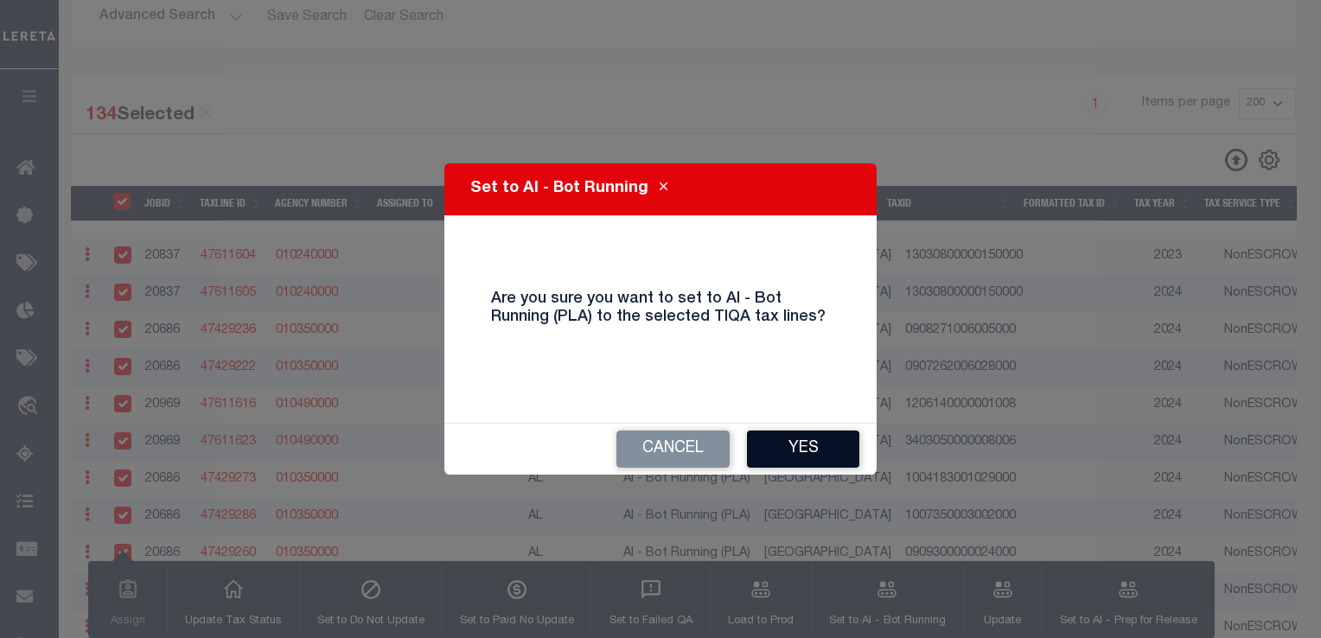
click at [826, 448] on button "Yes" at bounding box center [803, 449] width 112 height 37
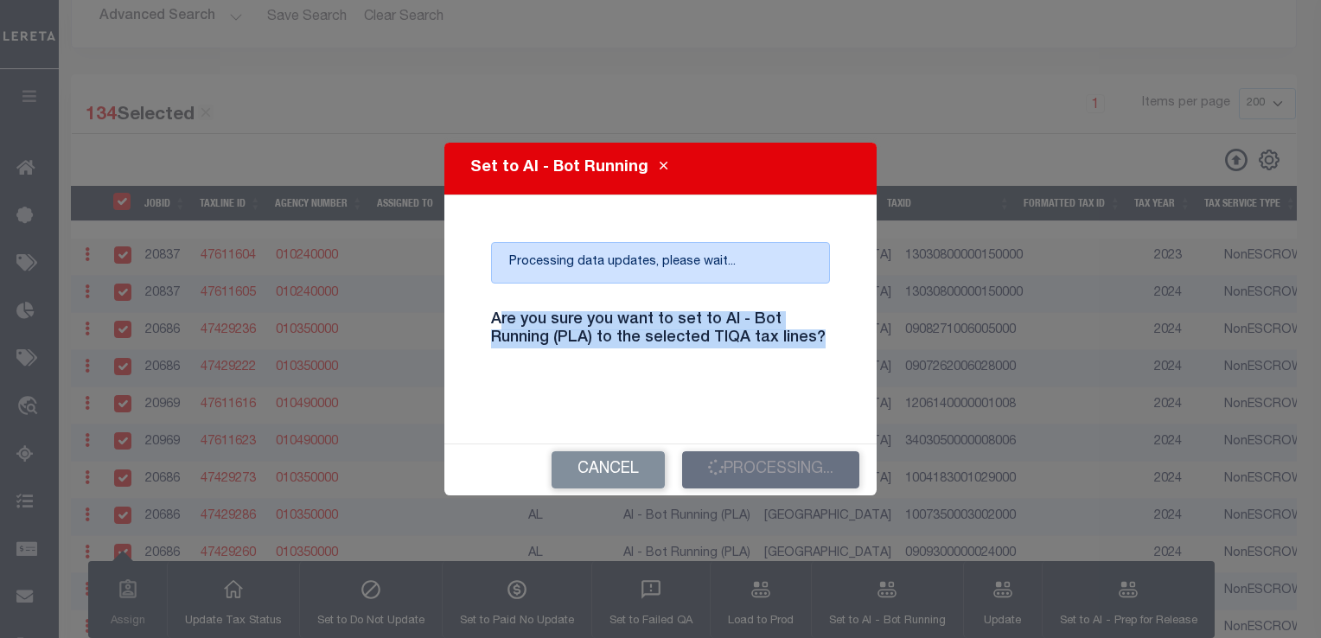
drag, startPoint x: 821, startPoint y: 341, endPoint x: 495, endPoint y: 303, distance: 328.2
click at [495, 303] on div "Are you sure you want to set to AI - Bot Running (PLA) to the selected TIQA tax…" at bounding box center [660, 340] width 365 height 86
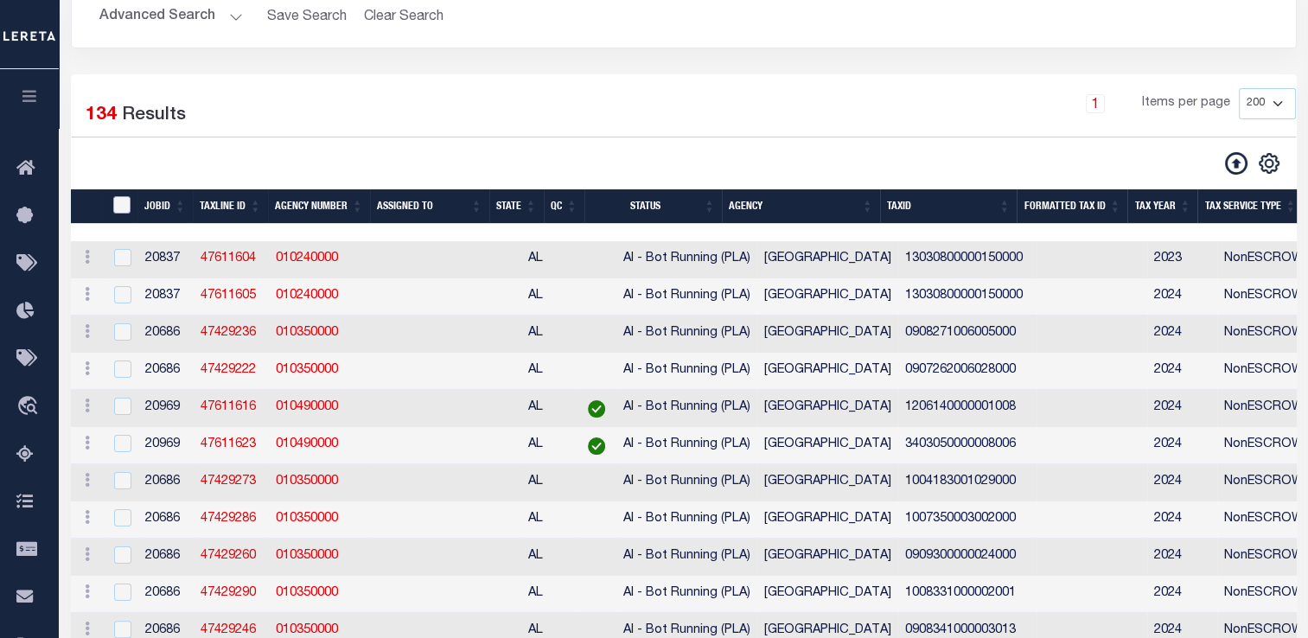
click at [121, 210] on input "TaxID" at bounding box center [121, 204] width 17 height 17
checkbox input "true"
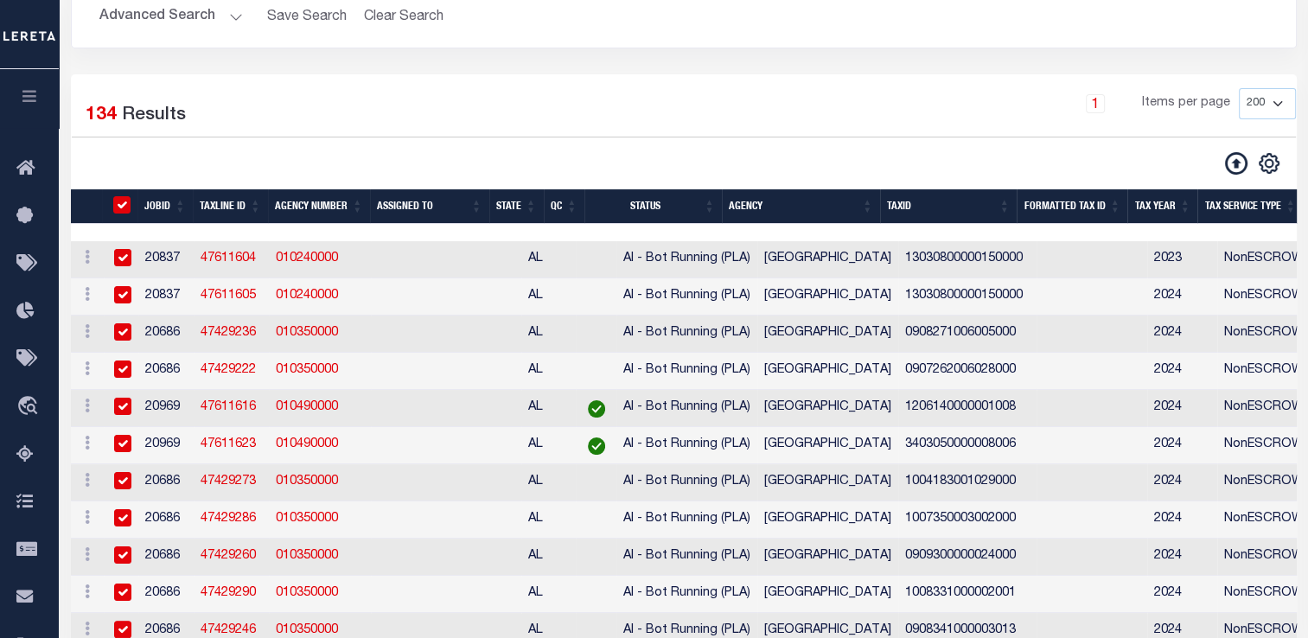
checkbox input "true"
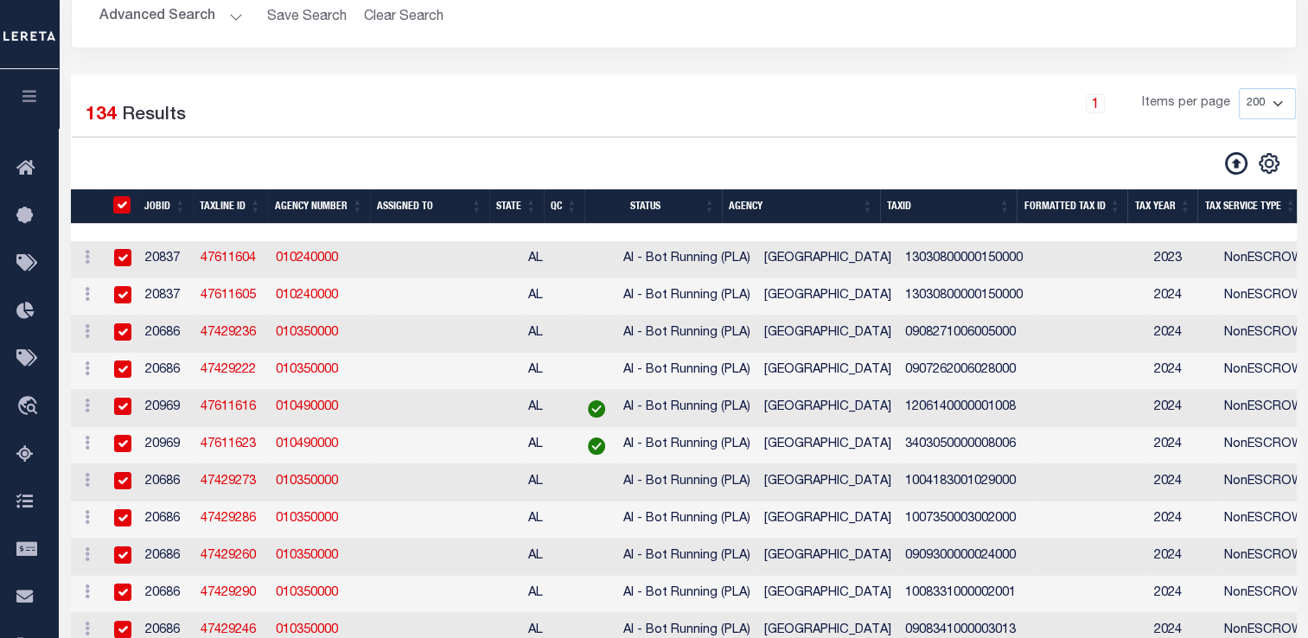
checkbox input "true"
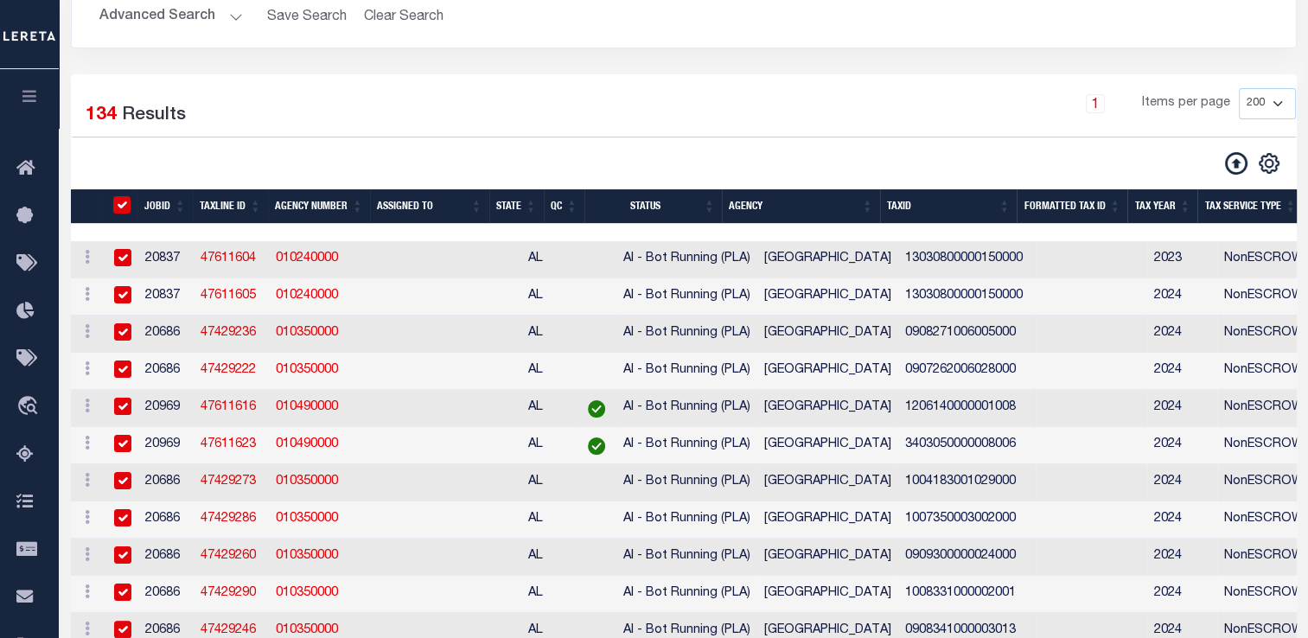
checkbox input "true"
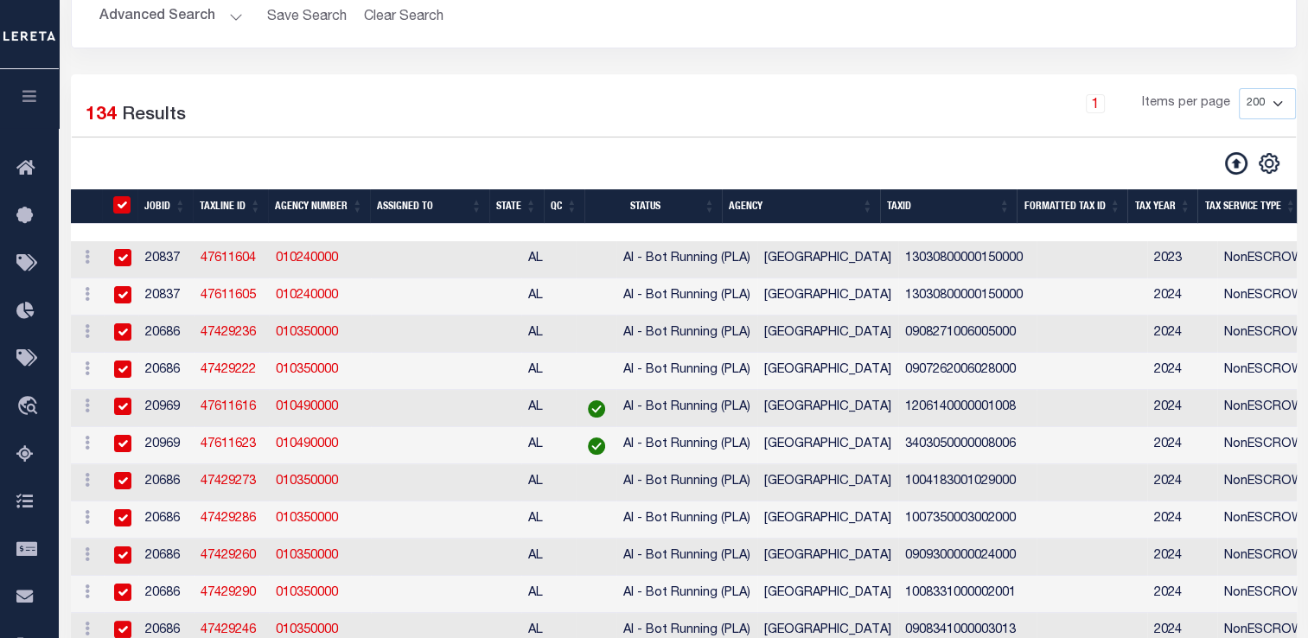
checkbox input "true"
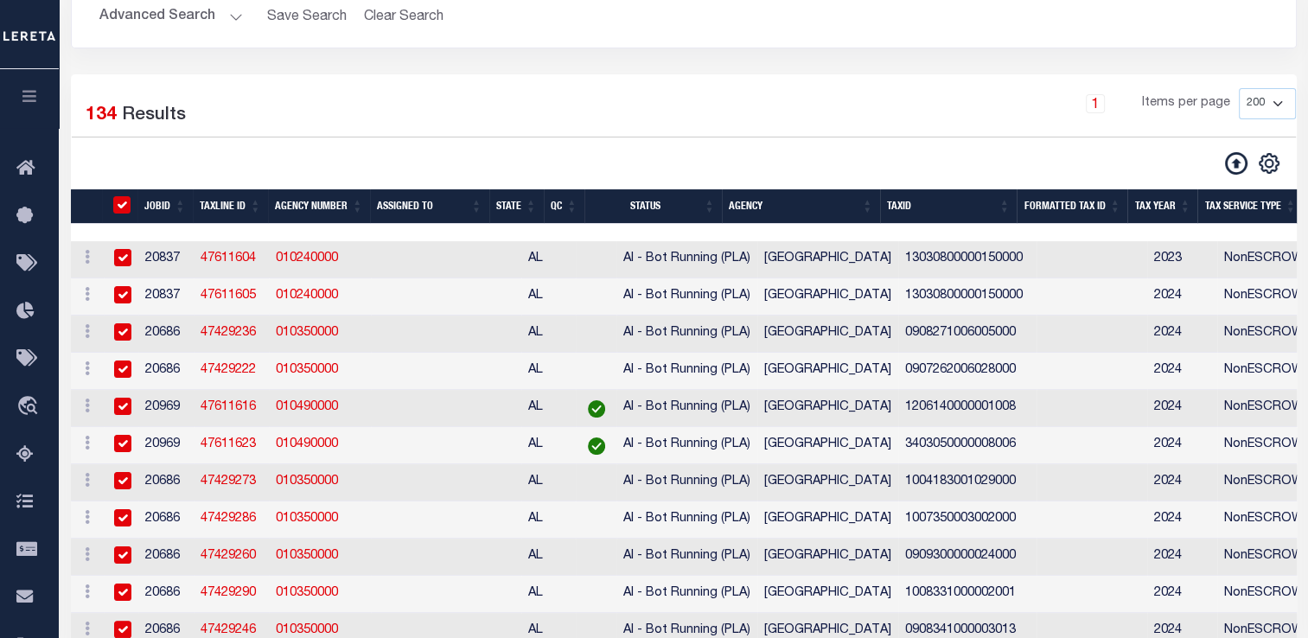
checkbox input "true"
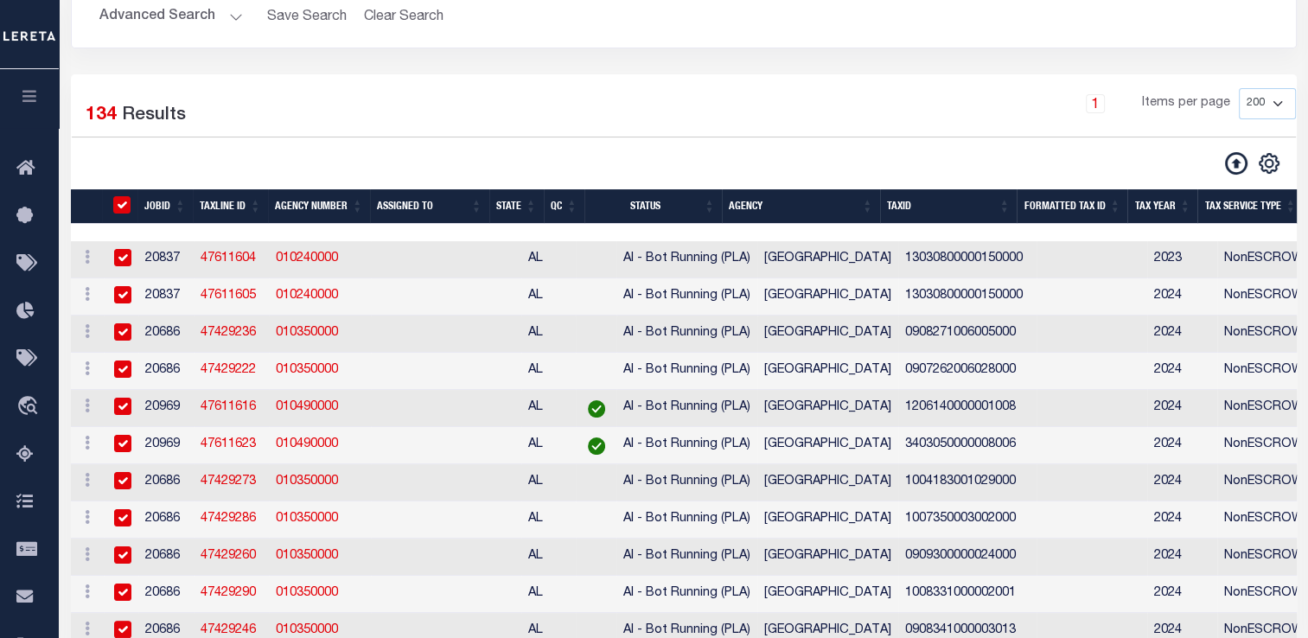
checkbox input "true"
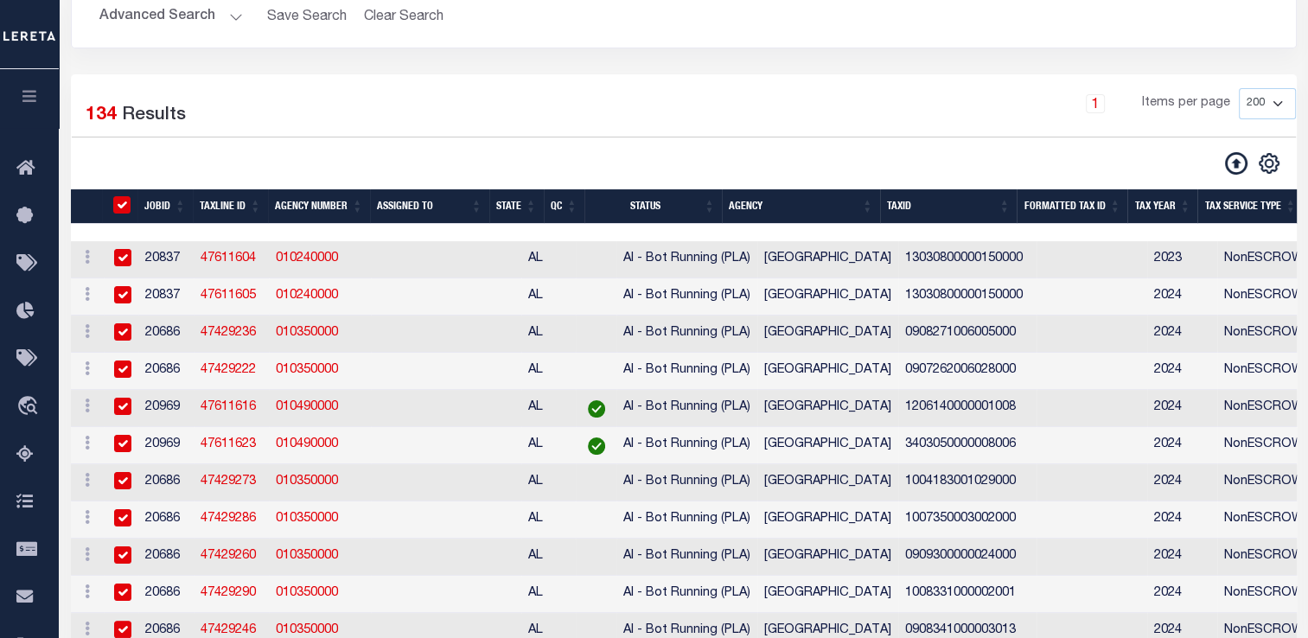
checkbox input "true"
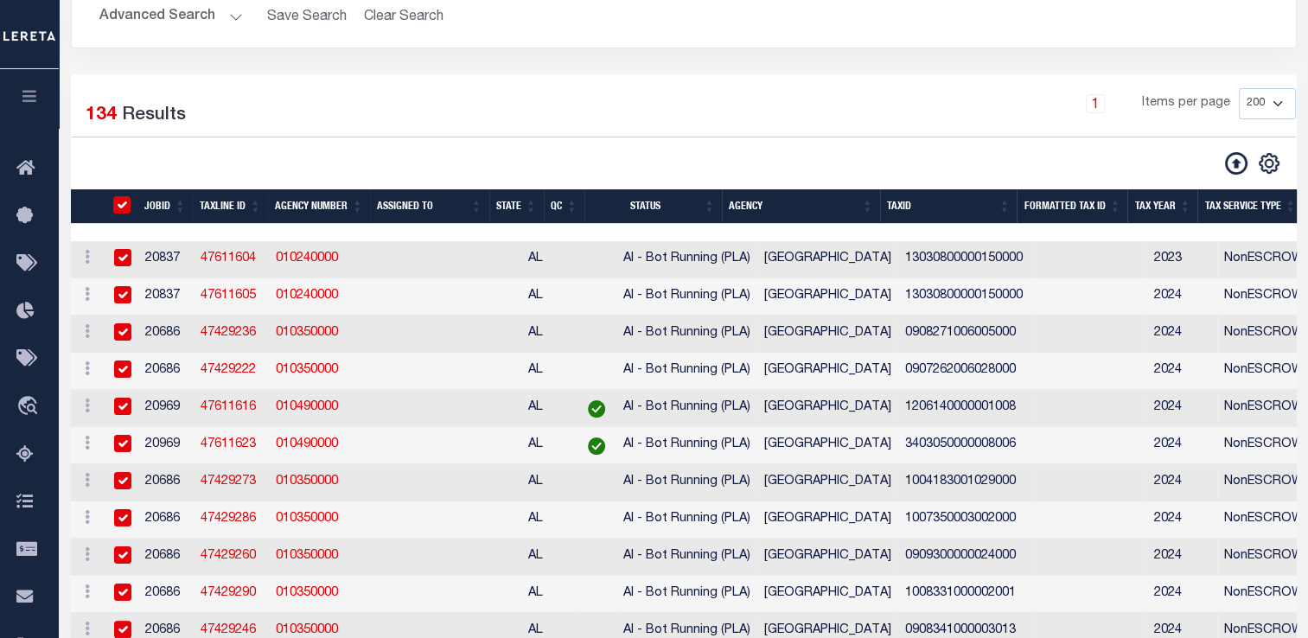
checkbox input "true"
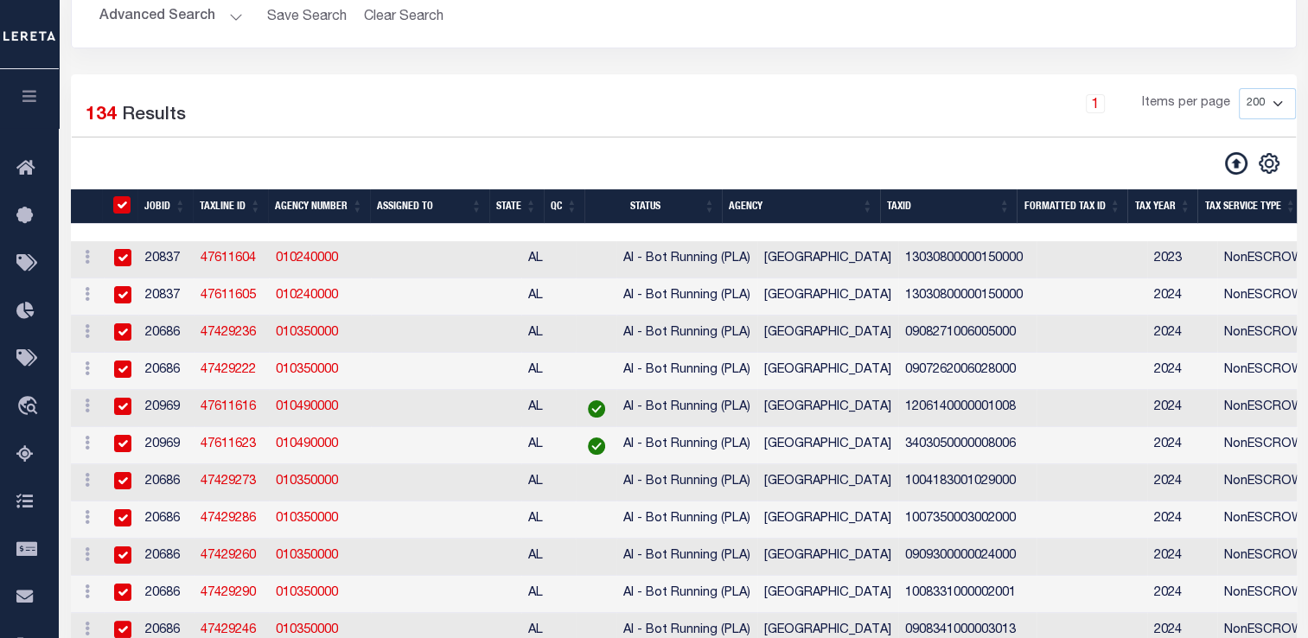
checkbox input "true"
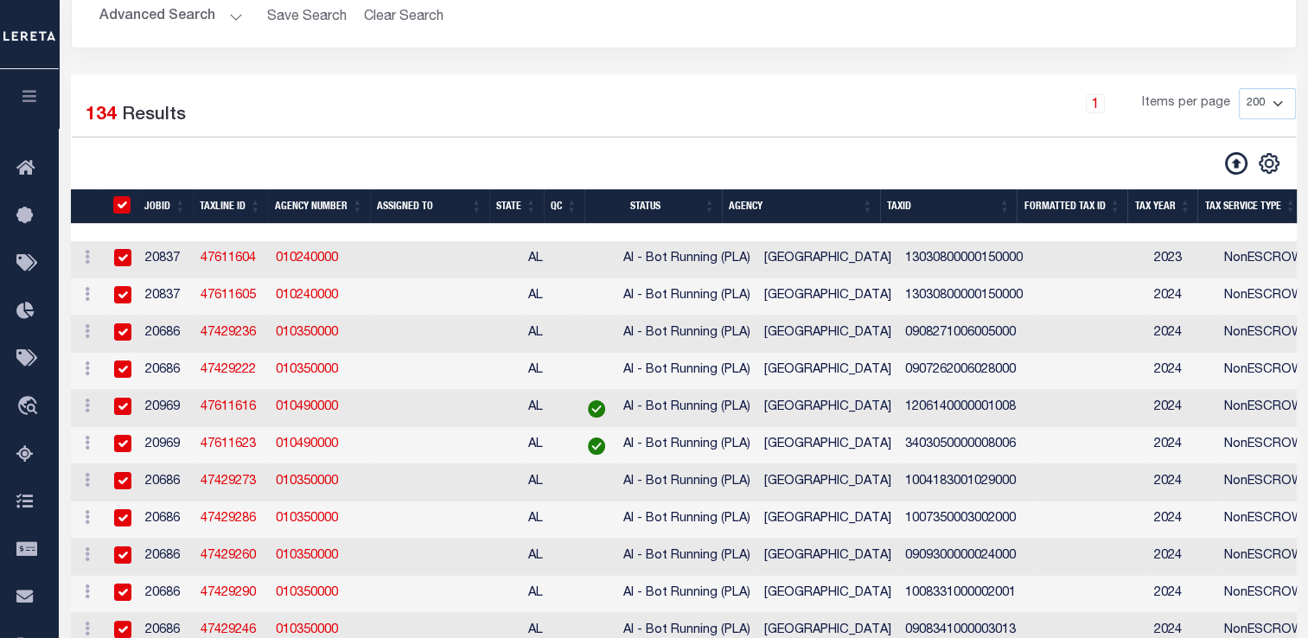
checkbox input "true"
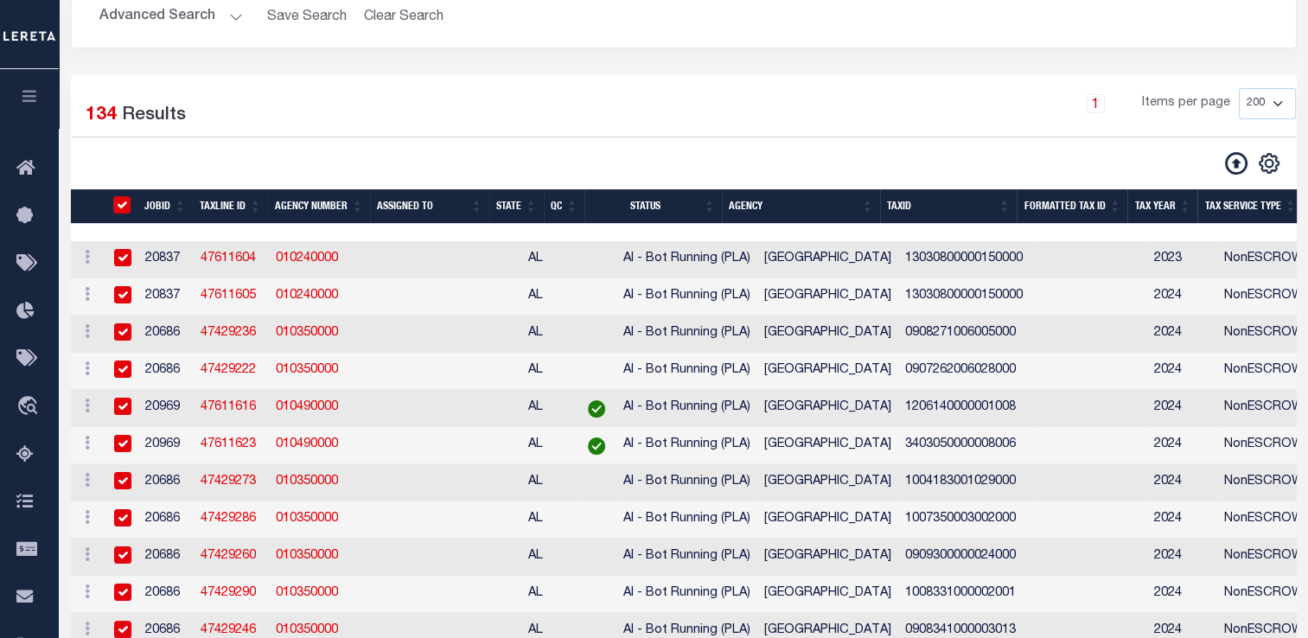
checkbox input "true"
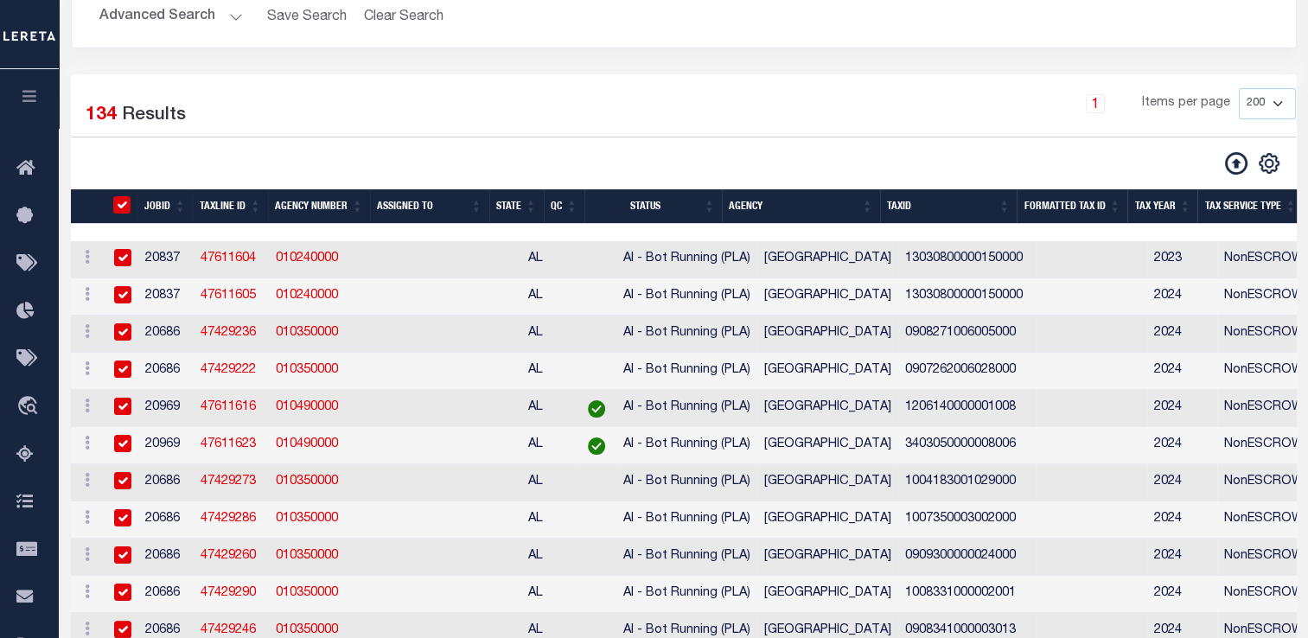
checkbox input "true"
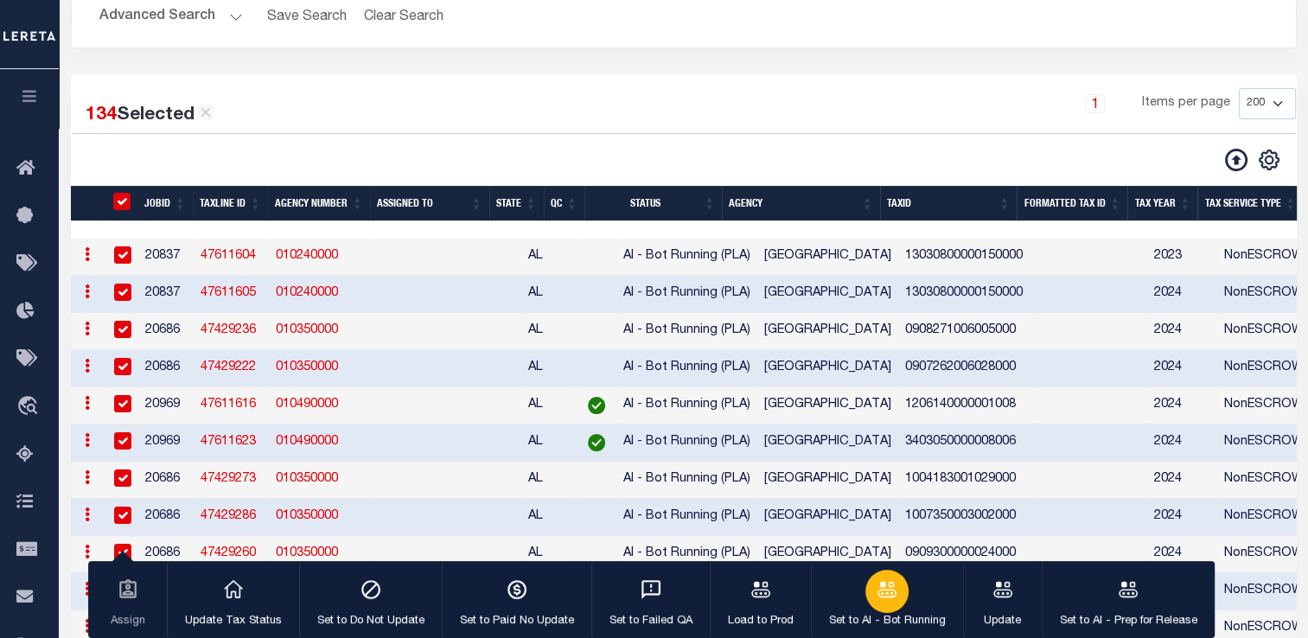
click at [873, 610] on div "button" at bounding box center [887, 591] width 43 height 43
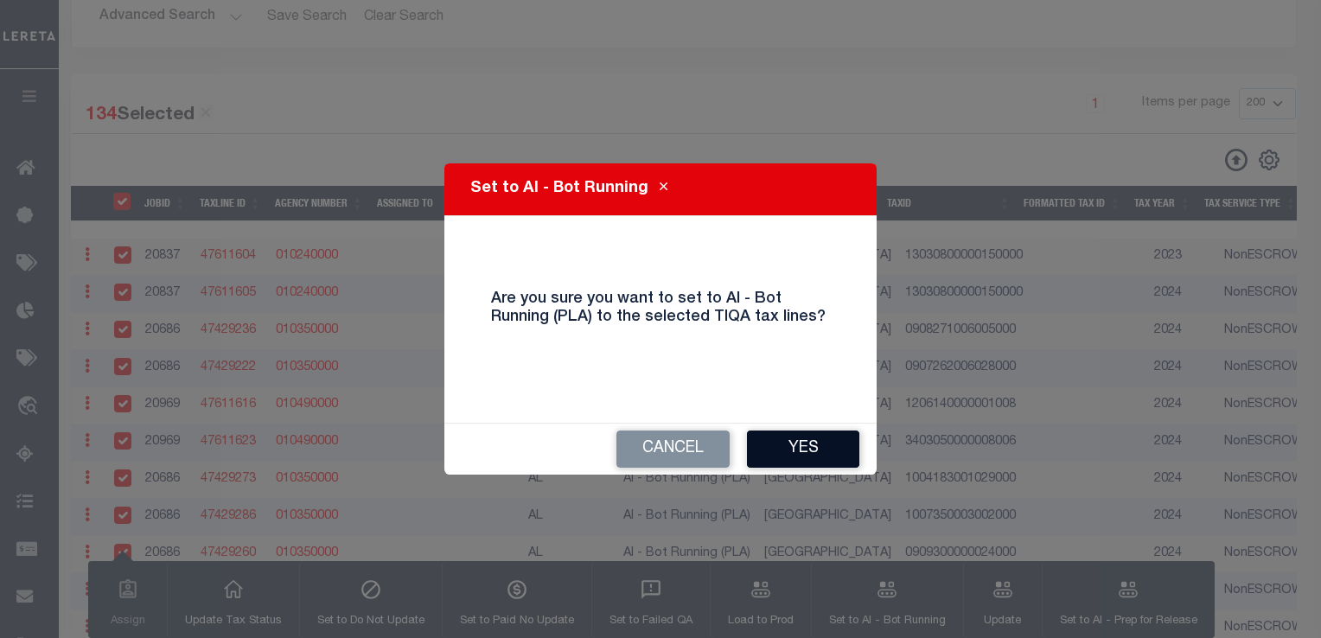
click at [808, 446] on button "Yes" at bounding box center [803, 449] width 112 height 37
